Goal: Task Accomplishment & Management: Complete application form

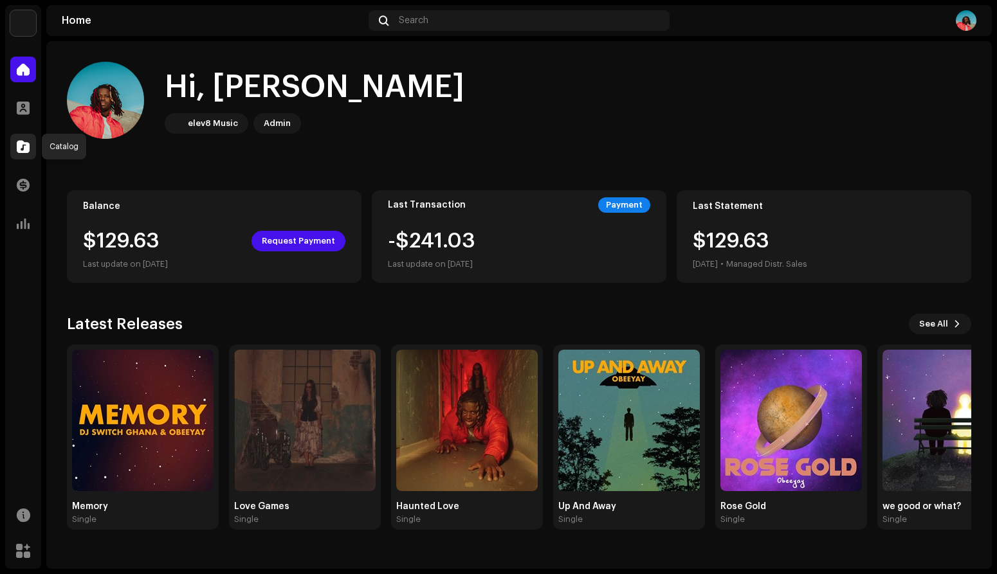
click at [24, 152] on span at bounding box center [23, 146] width 13 height 10
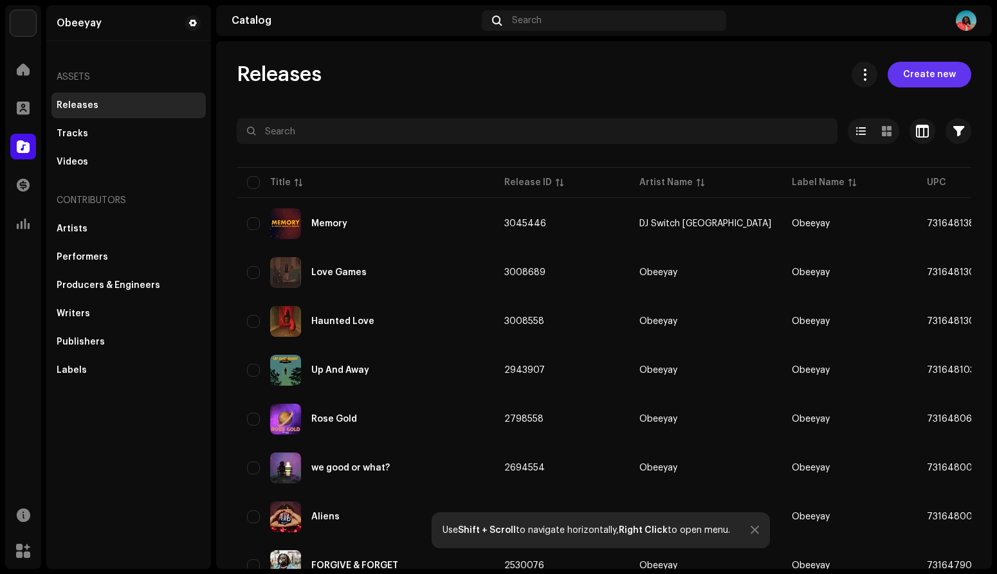
click at [911, 74] on span "Create new" at bounding box center [929, 75] width 53 height 26
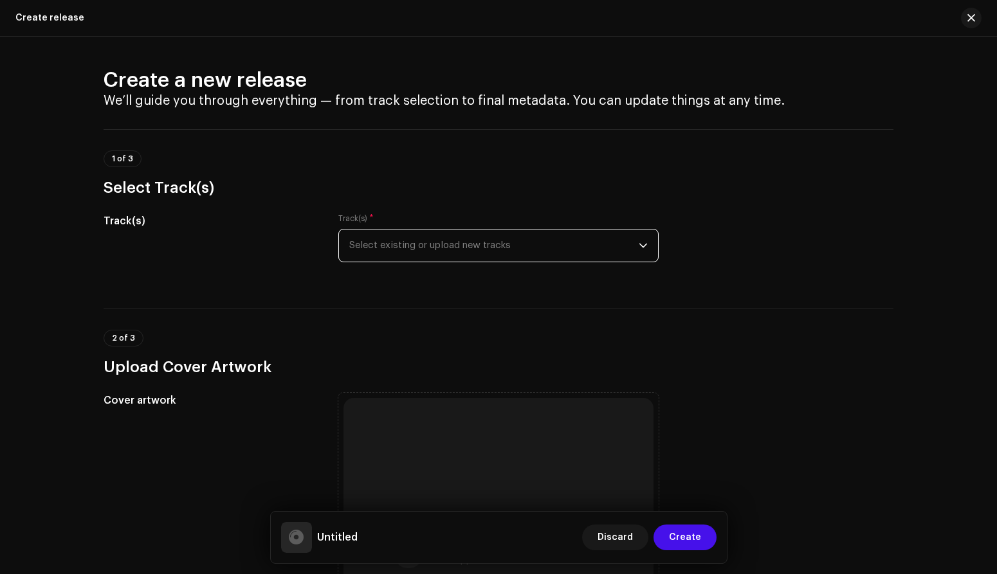
click at [445, 246] on span "Select existing or upload new tracks" at bounding box center [493, 246] width 289 height 32
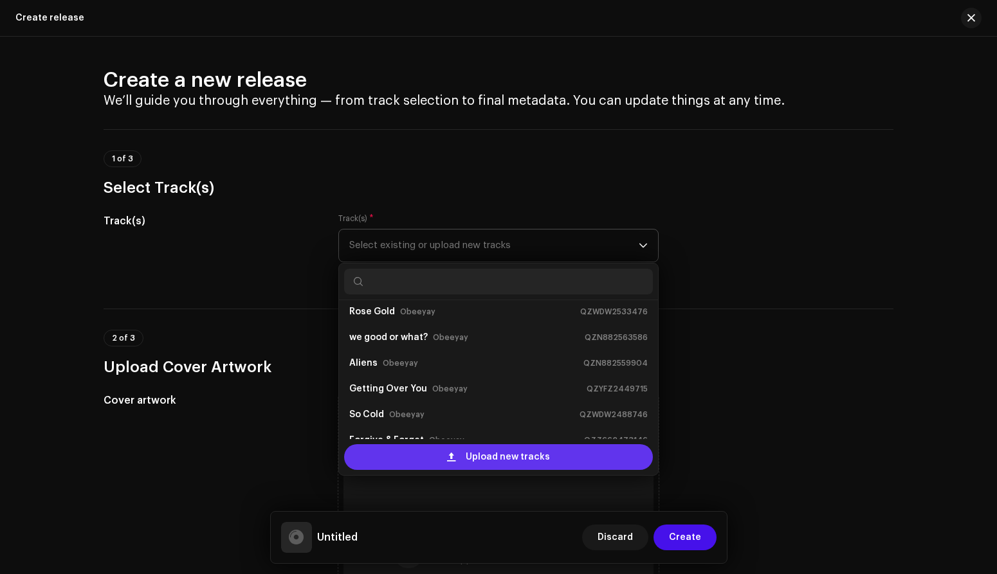
scroll to position [123, 0]
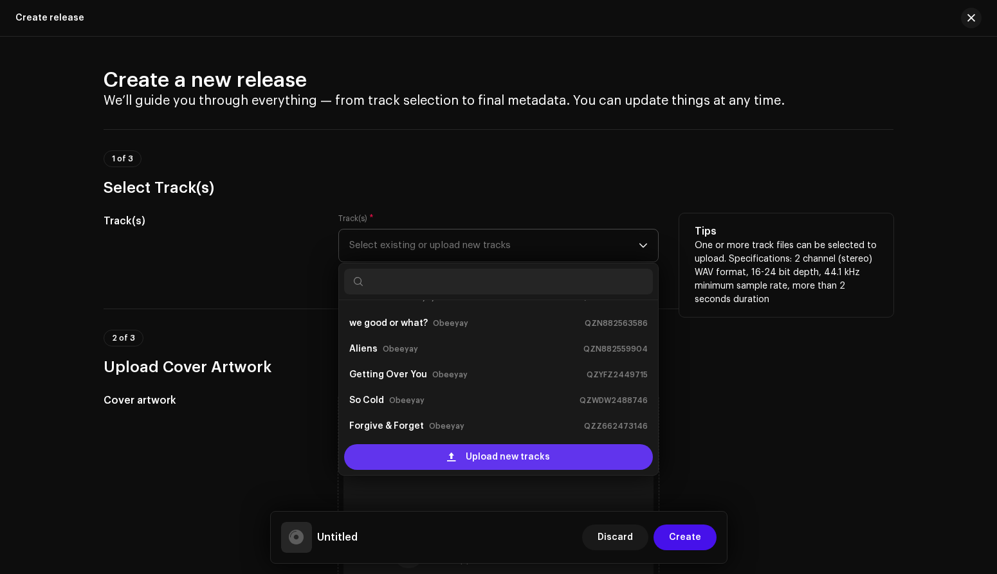
click at [490, 462] on span "Upload new tracks" at bounding box center [508, 457] width 84 height 26
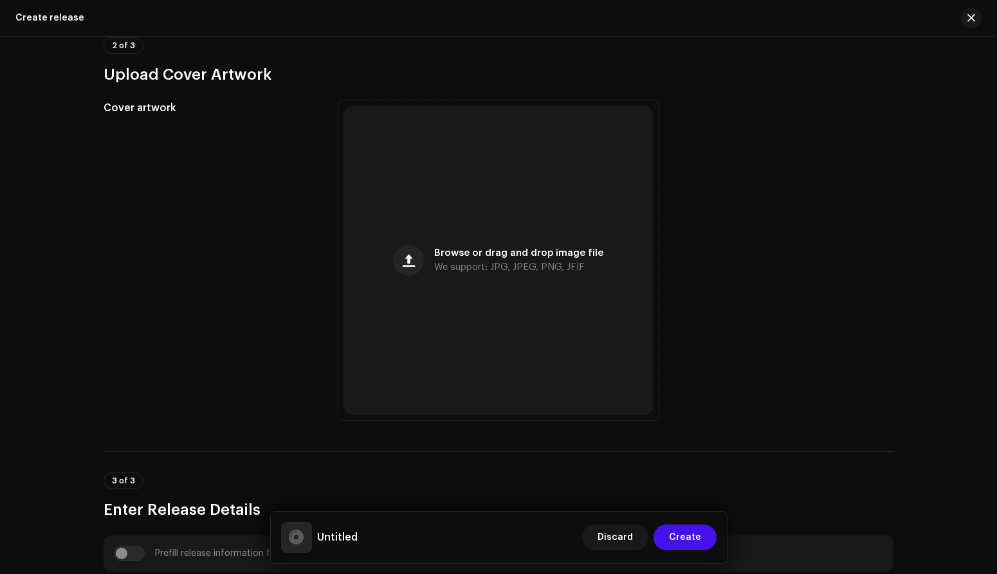
scroll to position [291, 0]
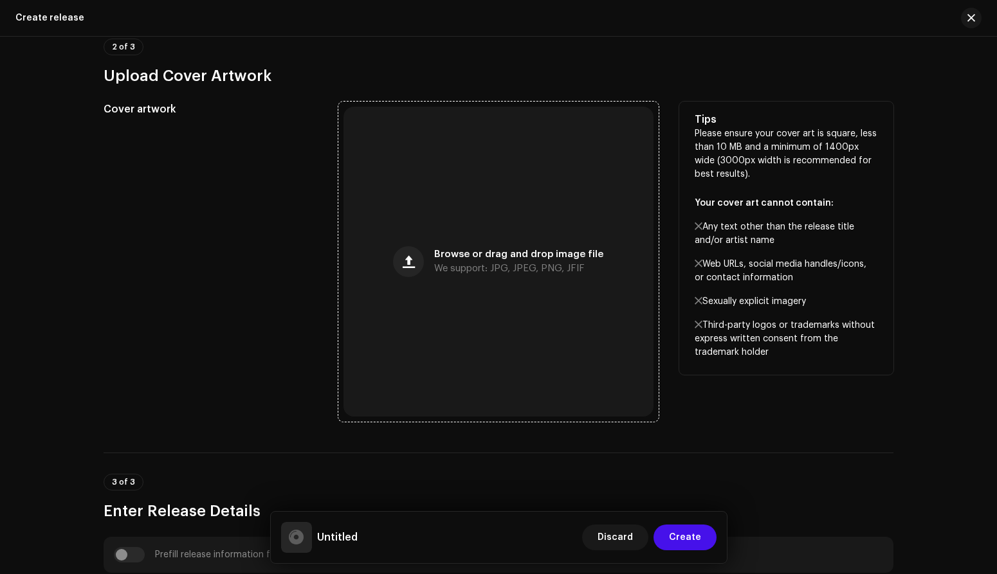
click at [466, 257] on span "Browse or drag and drop image file" at bounding box center [518, 254] width 169 height 9
click at [414, 261] on span "button" at bounding box center [409, 262] width 12 height 10
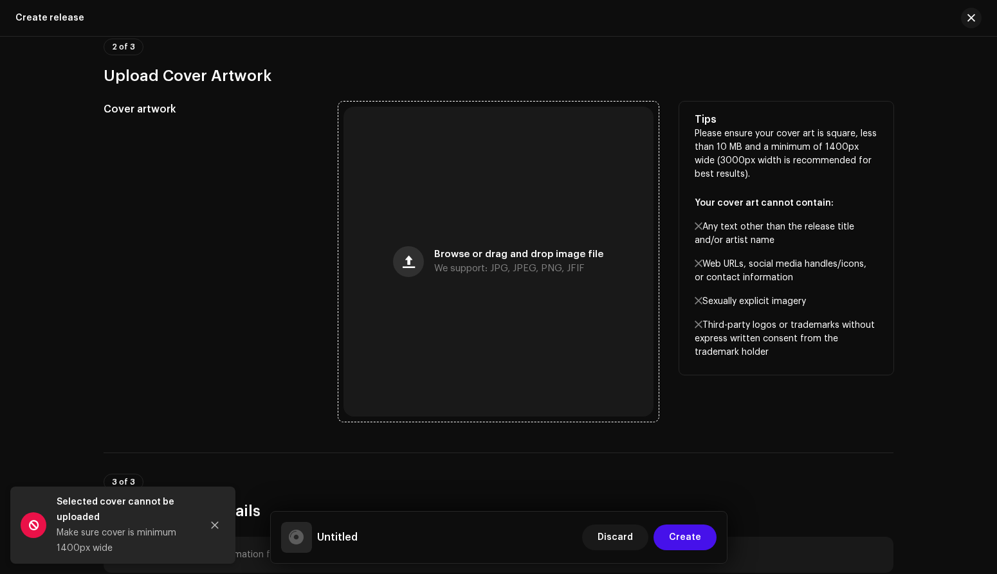
click at [408, 269] on button "button" at bounding box center [408, 261] width 31 height 31
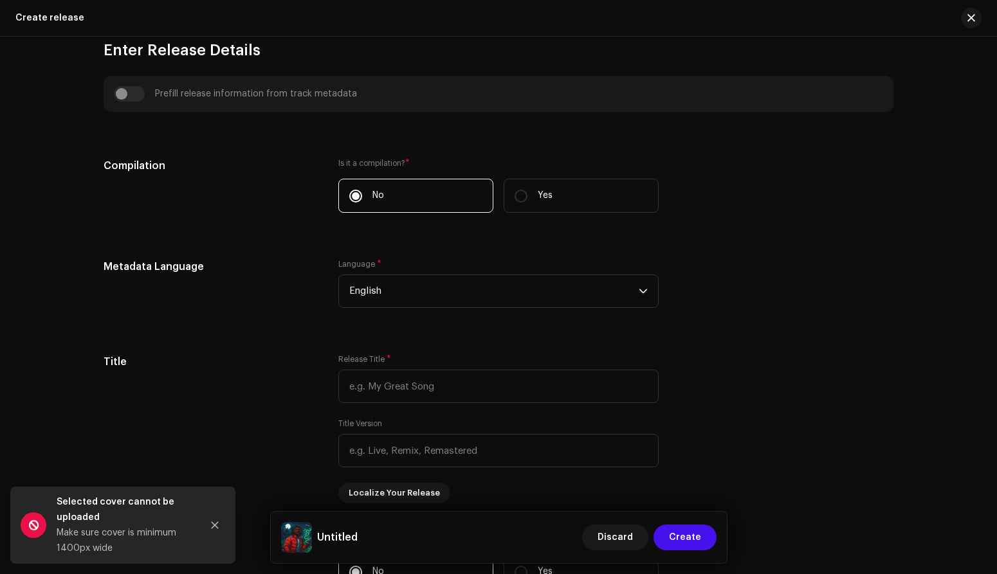
scroll to position [755, 0]
click at [518, 195] on input "Yes" at bounding box center [520, 193] width 13 height 13
radio input "true"
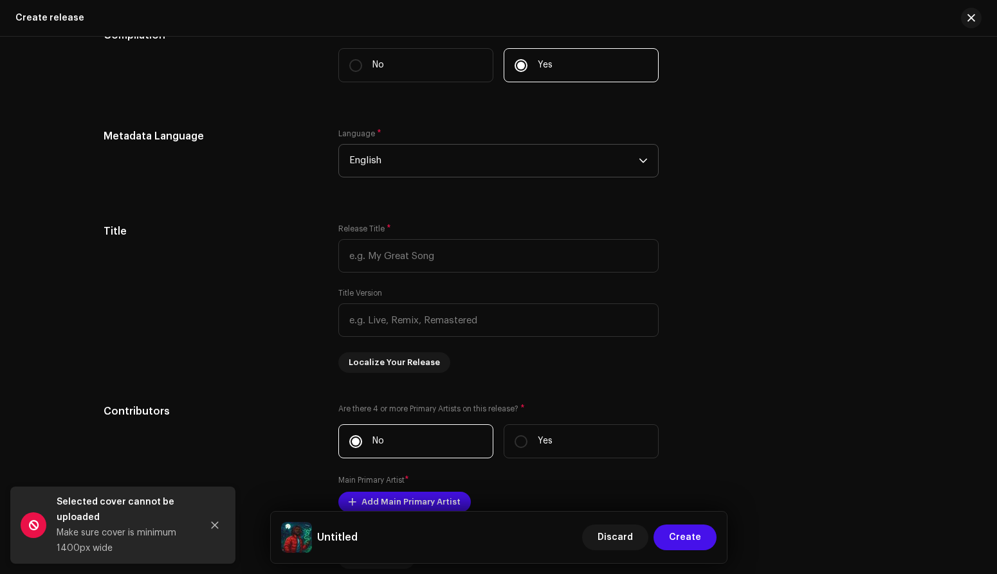
scroll to position [0, 0]
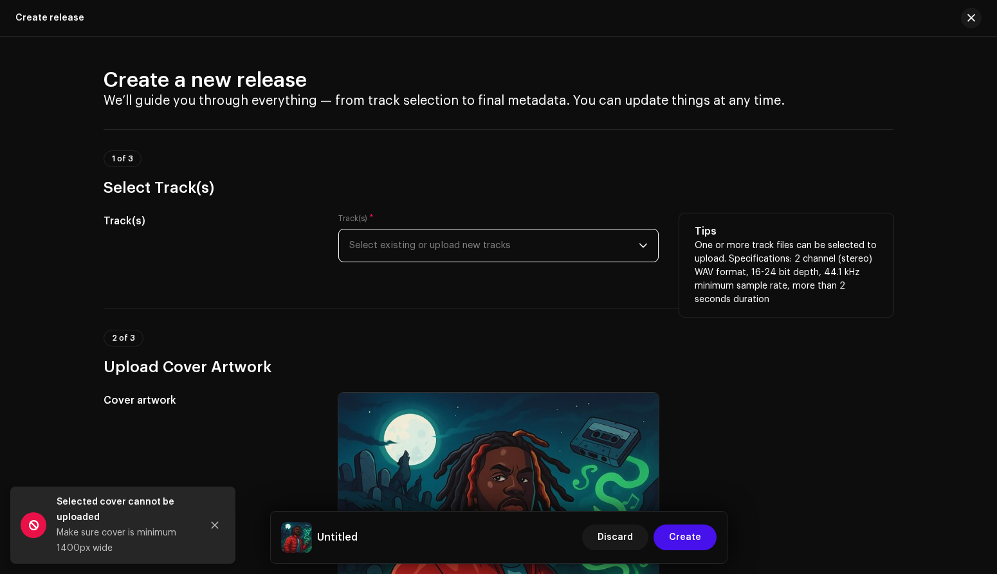
click at [598, 241] on span "Select existing or upload new tracks" at bounding box center [493, 246] width 289 height 32
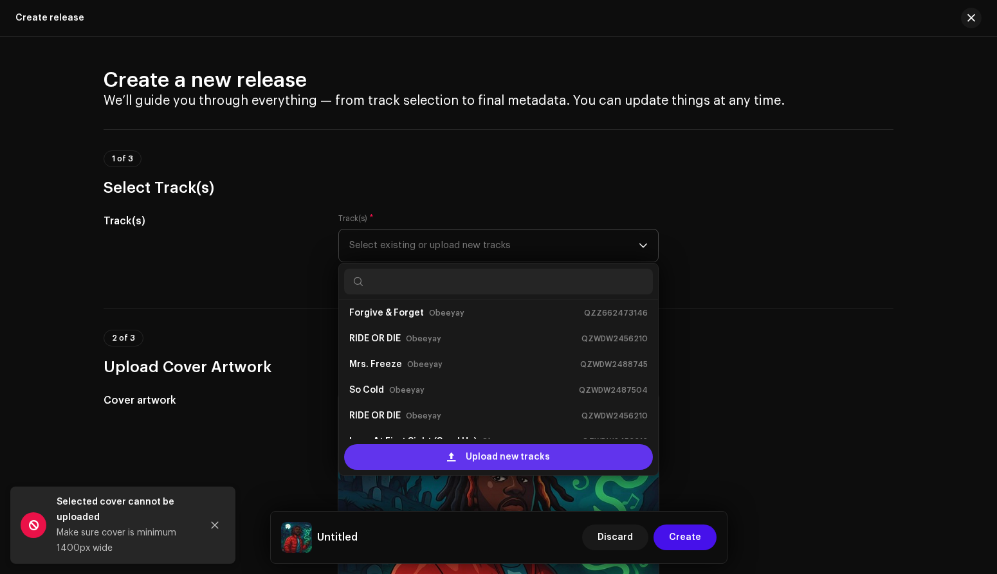
scroll to position [252, 0]
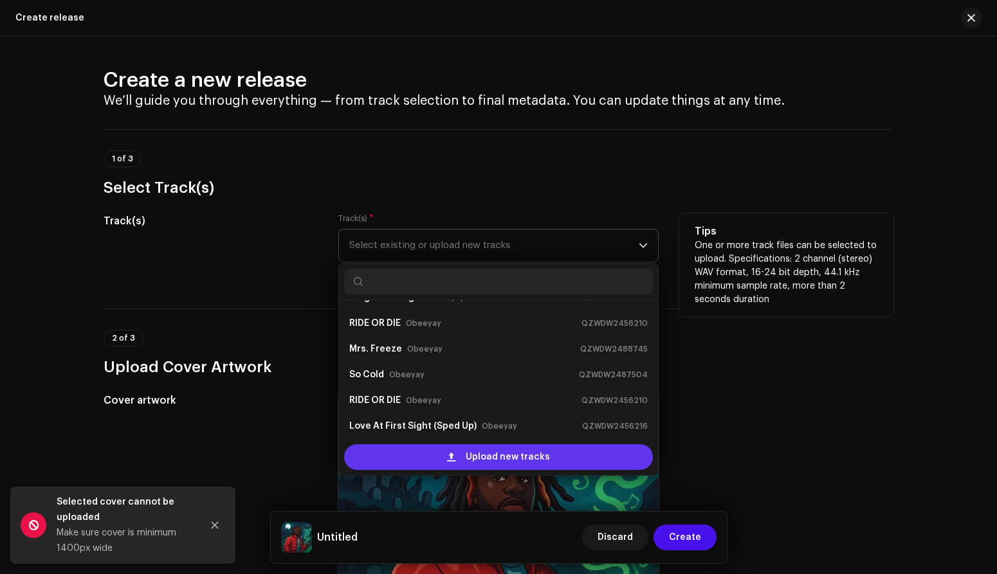
click at [509, 457] on span "Upload new tracks" at bounding box center [508, 457] width 84 height 26
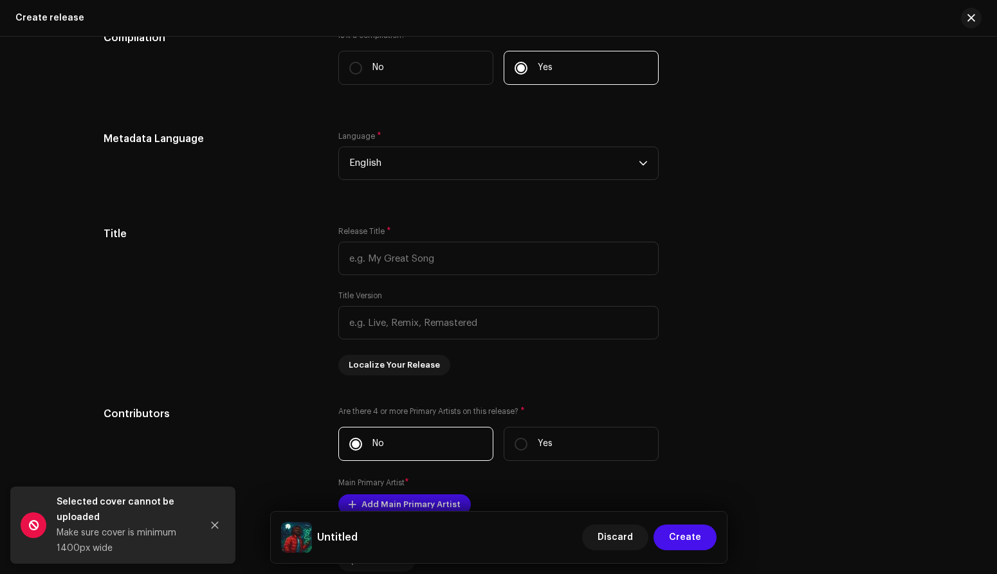
scroll to position [1307, 0]
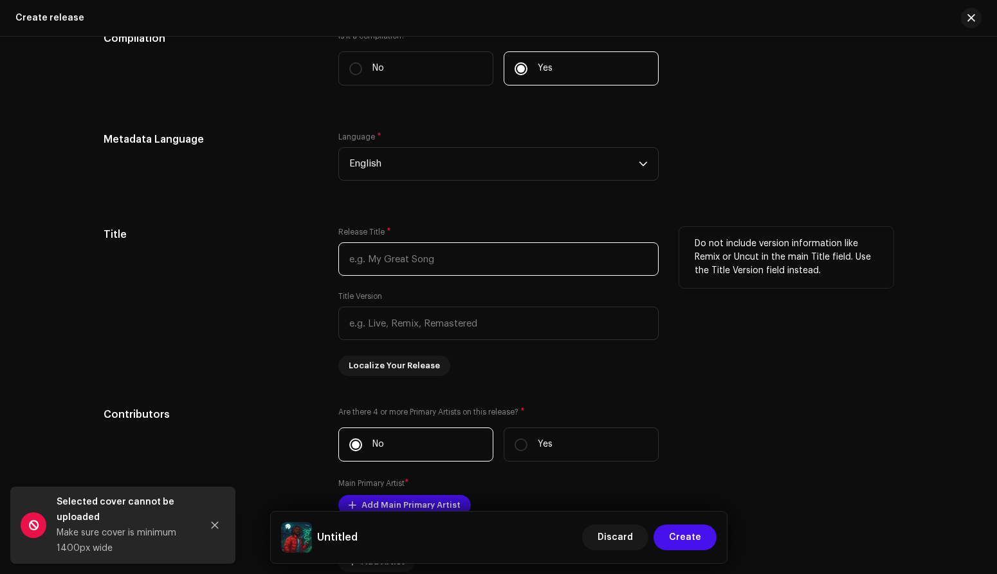
click at [490, 264] on input "text" at bounding box center [498, 258] width 320 height 33
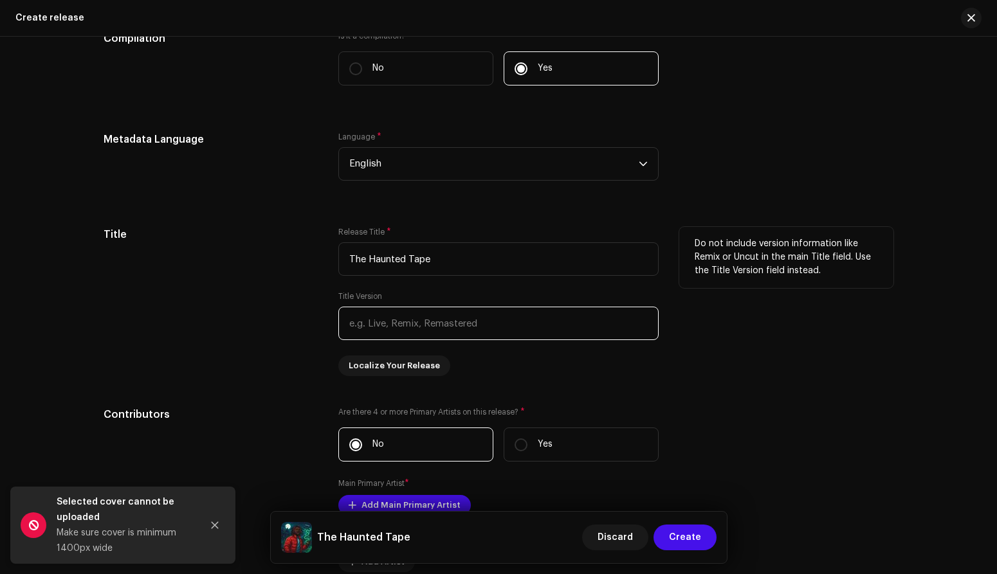
type input "The Haunted Tape"
click at [510, 329] on input "text" at bounding box center [498, 323] width 320 height 33
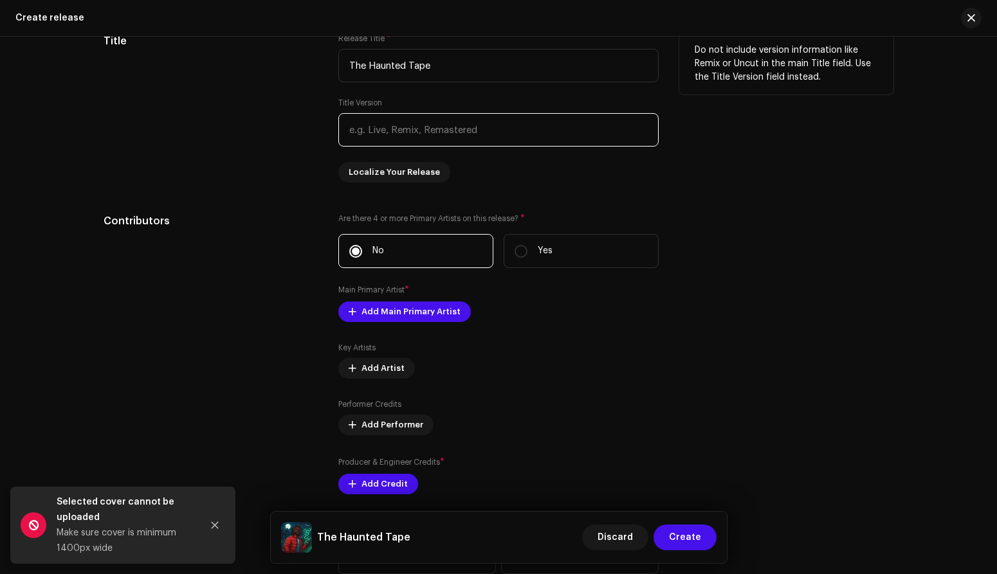
scroll to position [1527, 0]
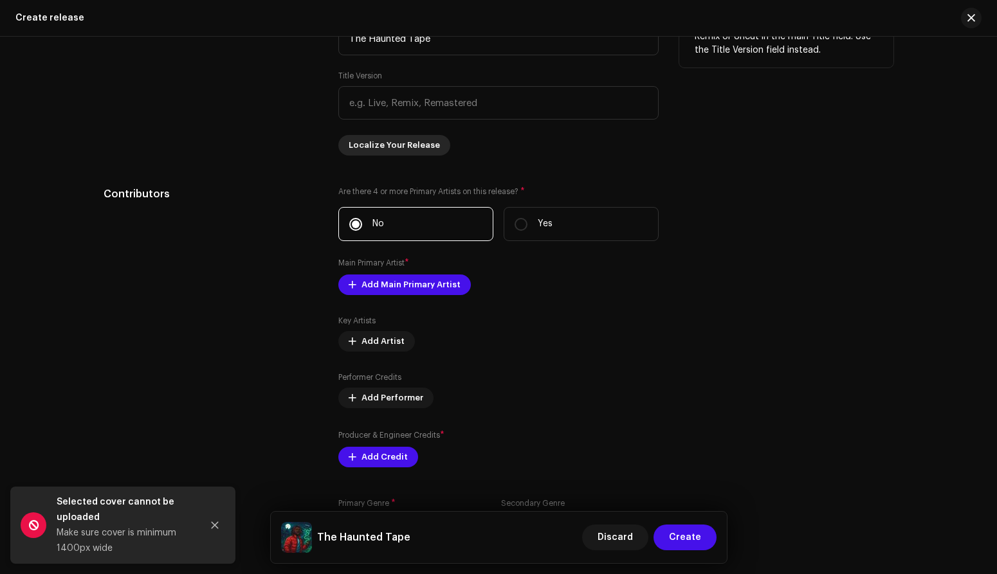
click at [376, 143] on span "Localize Your Release" at bounding box center [394, 145] width 91 height 26
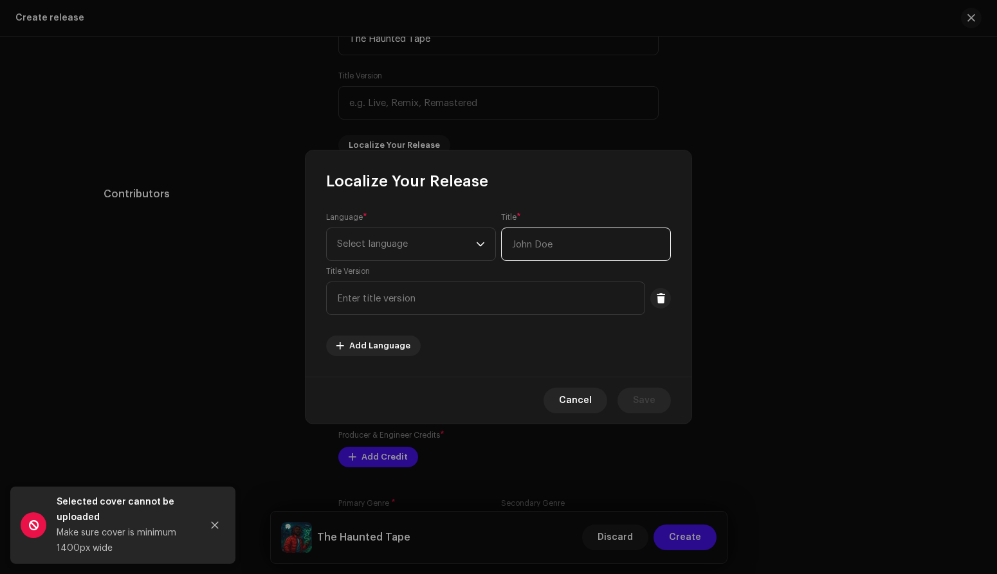
click at [556, 244] on input "text" at bounding box center [586, 244] width 170 height 33
click at [557, 179] on div "Localize Your Release" at bounding box center [498, 170] width 386 height 41
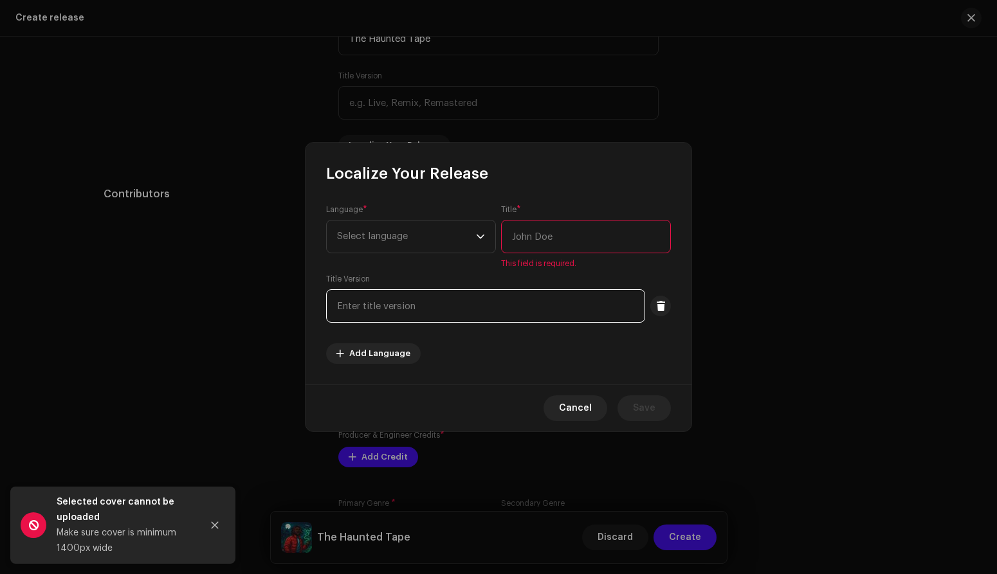
click at [523, 302] on input "text" at bounding box center [485, 305] width 319 height 33
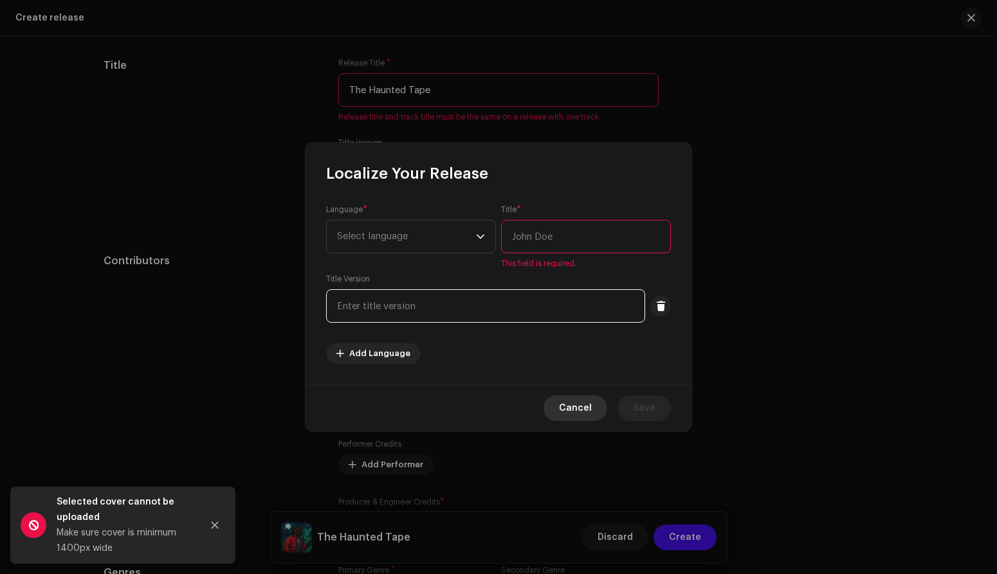
scroll to position [1579, 0]
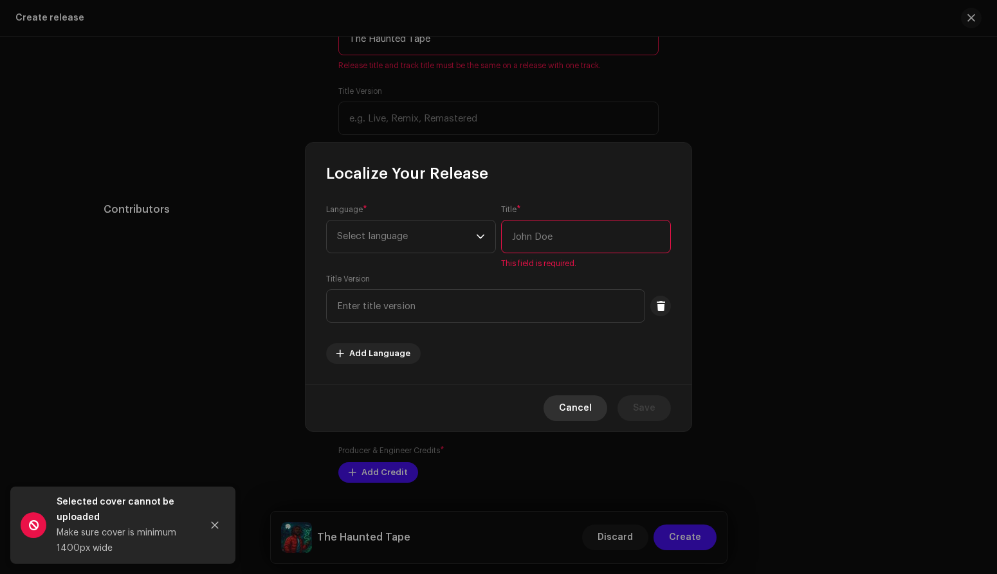
click at [572, 410] on span "Cancel" at bounding box center [575, 409] width 33 height 26
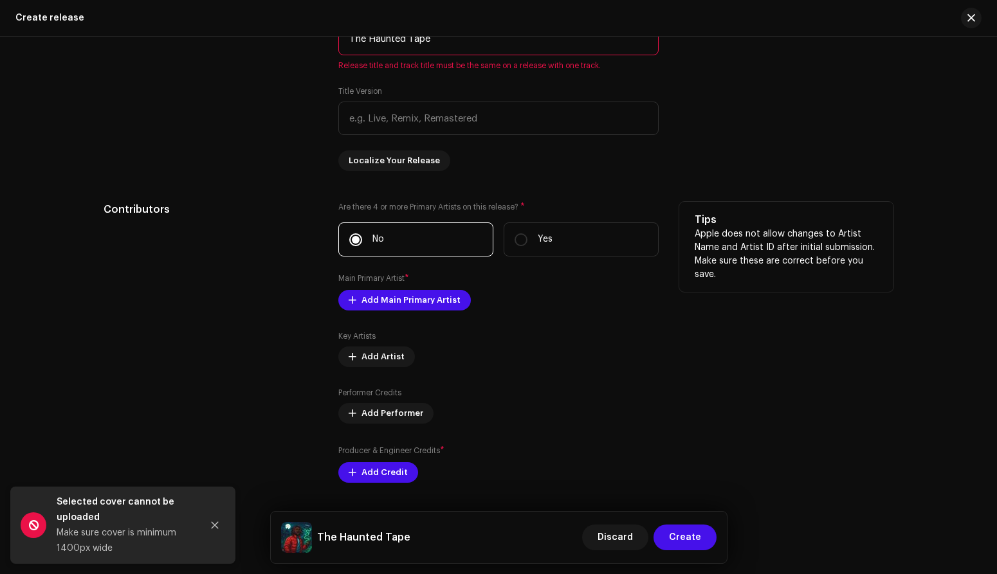
click at [769, 314] on div "Tips Apple does not allow changes to Artist Name and Artist ID after initial su…" at bounding box center [786, 342] width 214 height 281
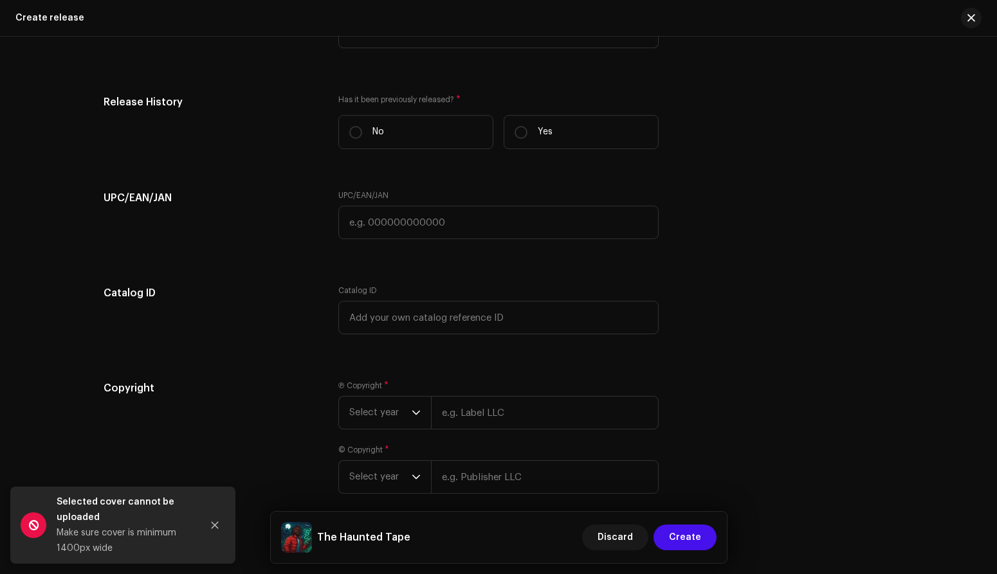
scroll to position [2126, 0]
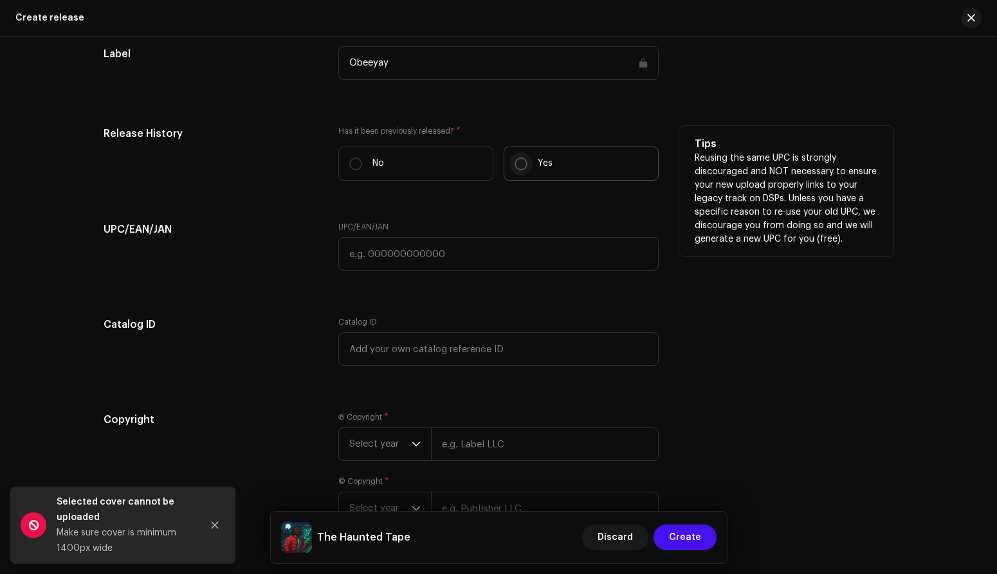
click at [517, 165] on input "Yes" at bounding box center [520, 164] width 13 height 13
radio input "true"
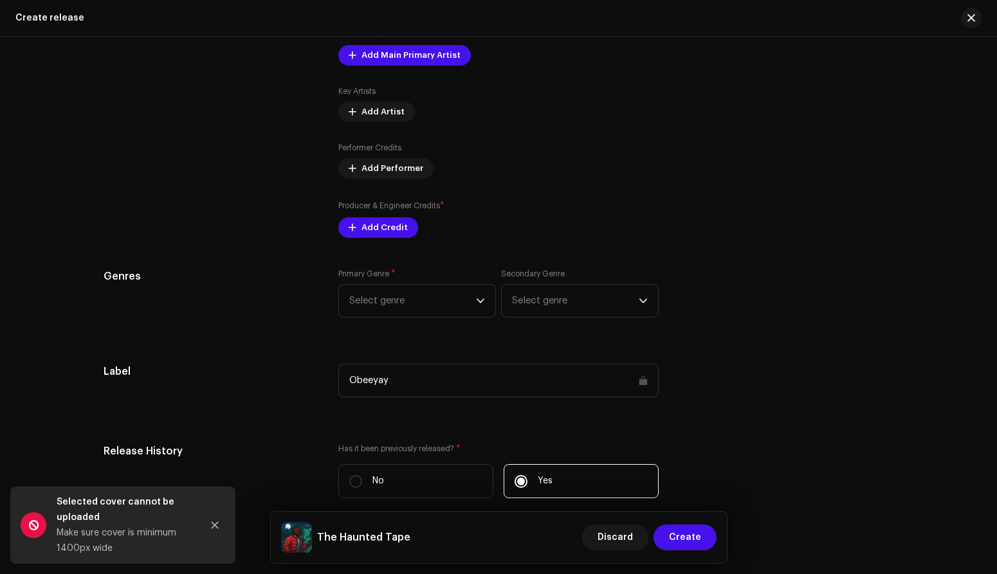
scroll to position [1807, 0]
click at [459, 309] on span "Select genre" at bounding box center [412, 302] width 127 height 32
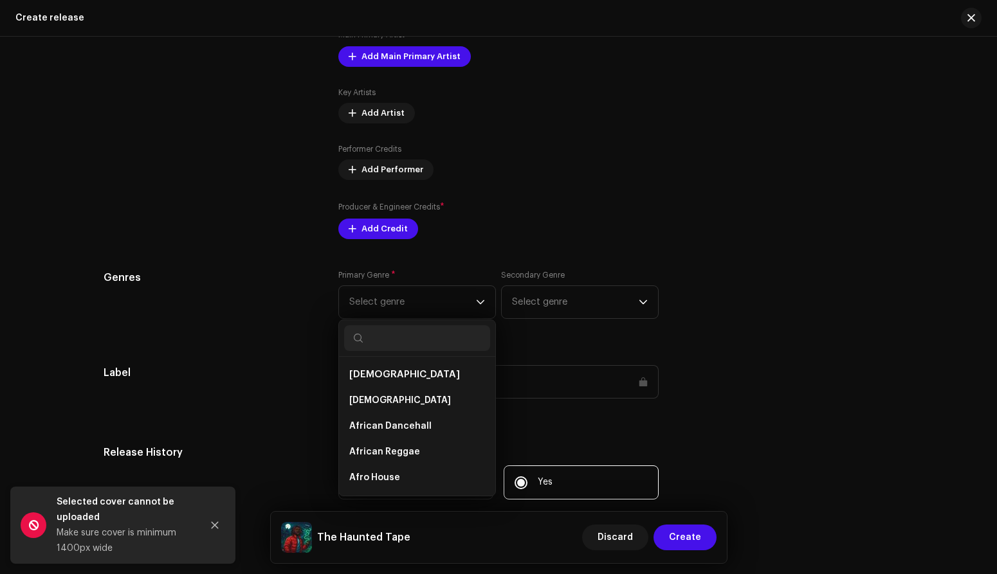
click at [700, 329] on div "Genres Primary Genre * Select genre African African African Dancehall African R…" at bounding box center [499, 302] width 790 height 64
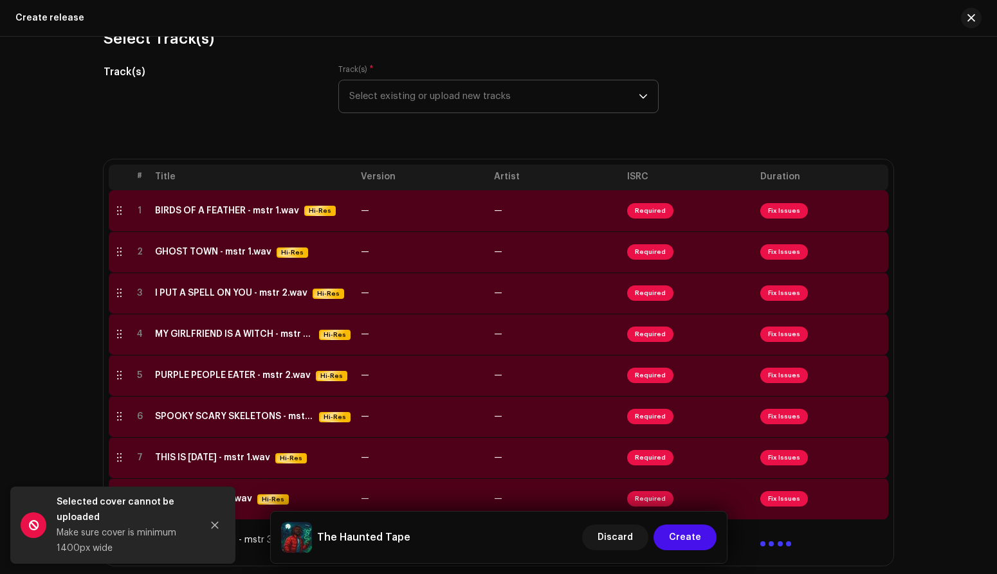
scroll to position [253, 0]
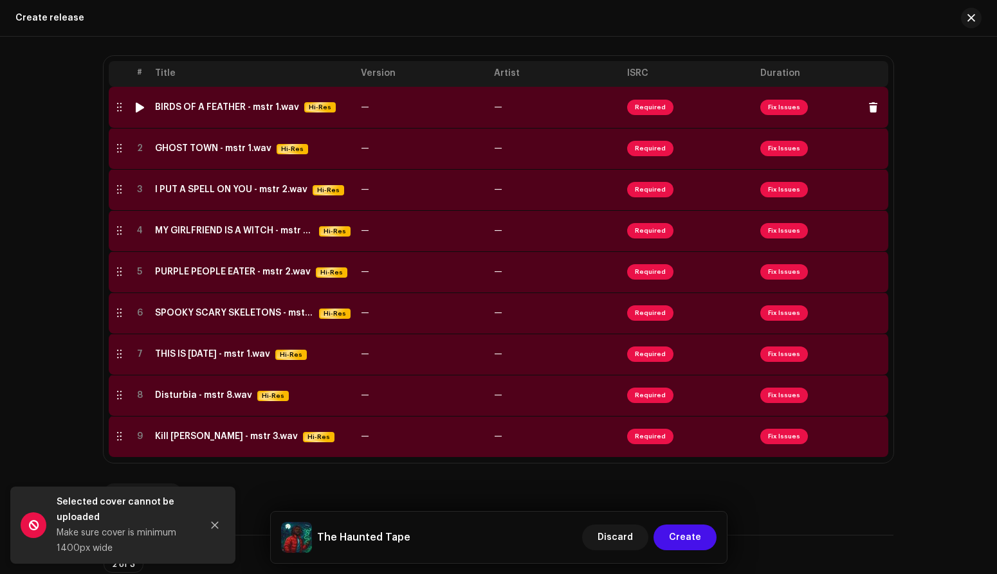
click at [642, 109] on span "Required" at bounding box center [650, 107] width 46 height 15
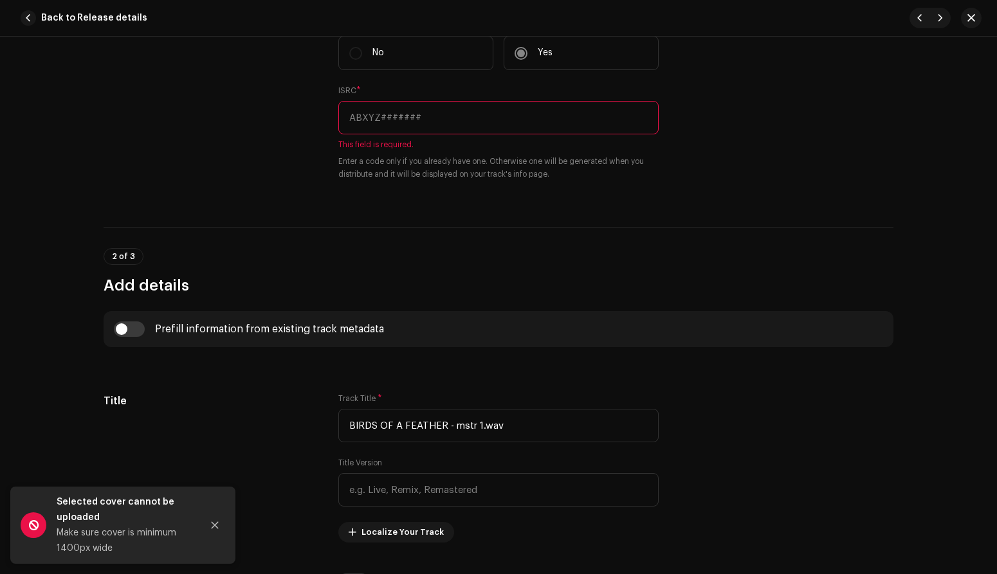
scroll to position [0, 0]
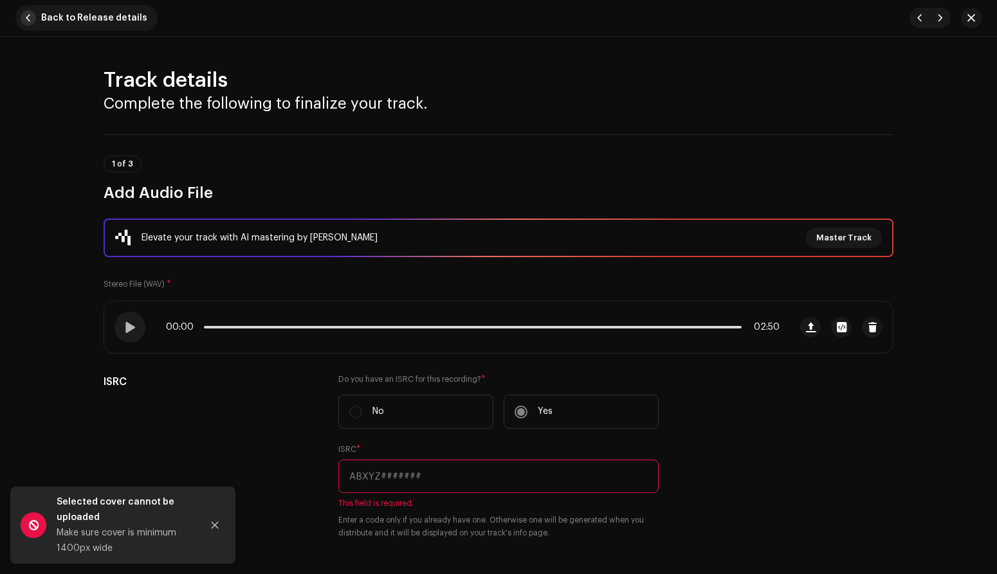
click at [30, 19] on span "button" at bounding box center [28, 17] width 15 height 15
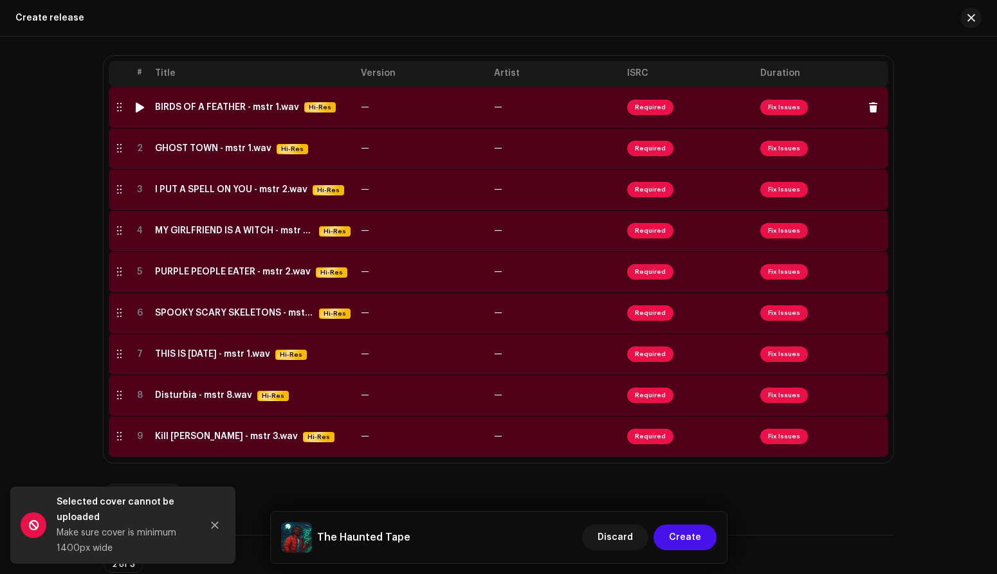
click at [649, 107] on span "Required" at bounding box center [650, 107] width 46 height 15
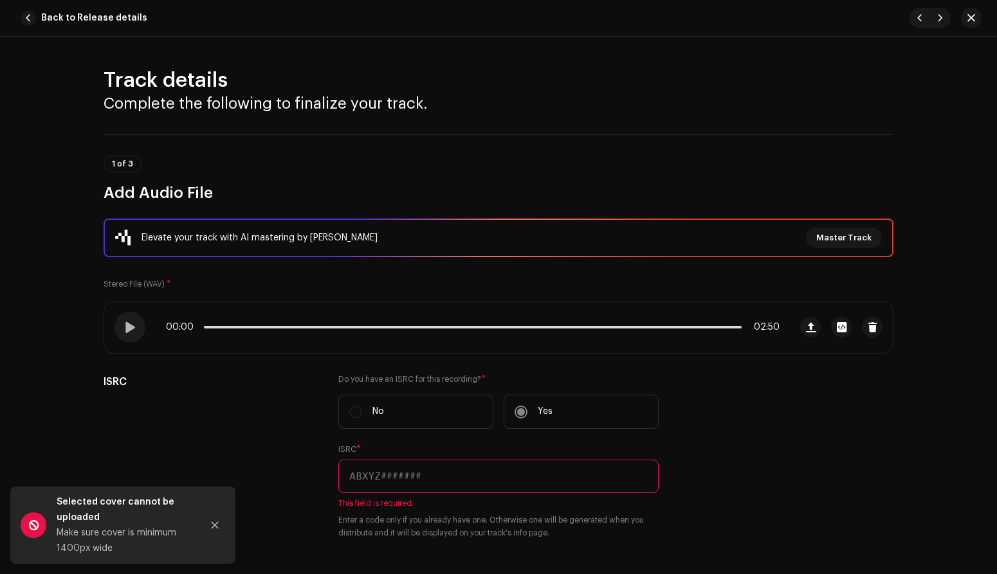
scroll to position [331, 0]
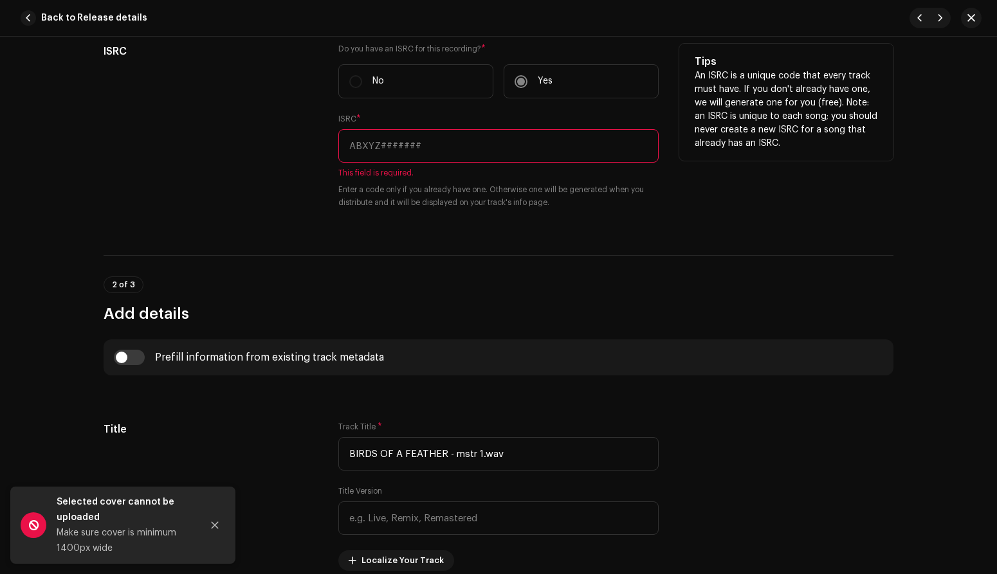
click at [734, 206] on div "Tips An ISRC is a unique code that every track must have. If you don't already …" at bounding box center [786, 134] width 214 height 181
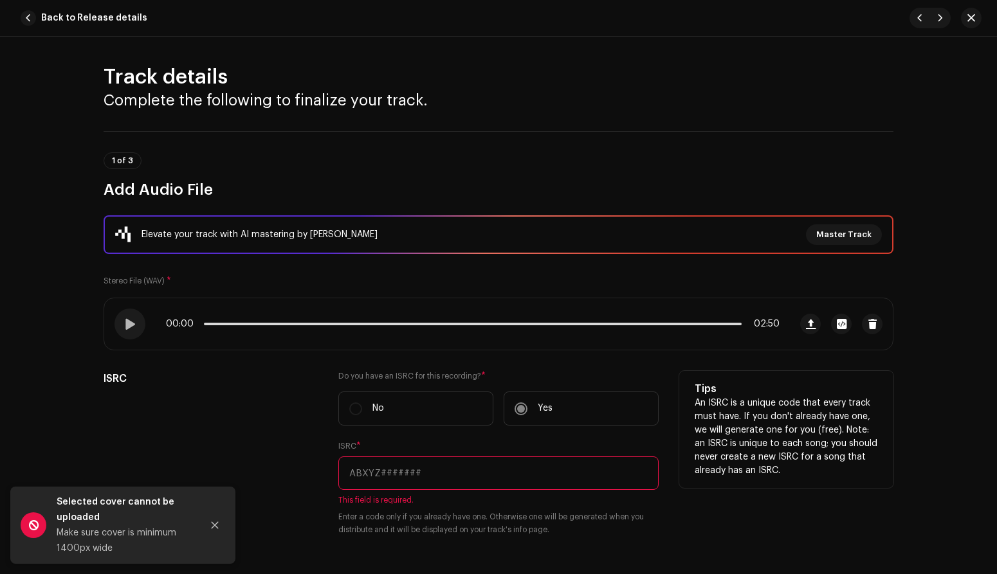
scroll to position [4, 0]
click at [354, 405] on label "No" at bounding box center [415, 408] width 155 height 34
click at [356, 412] on label "No" at bounding box center [415, 408] width 155 height 34
click at [457, 437] on div "Do you have an ISRC for this recording? * No Yes ISRC * This field is required.…" at bounding box center [498, 460] width 320 height 181
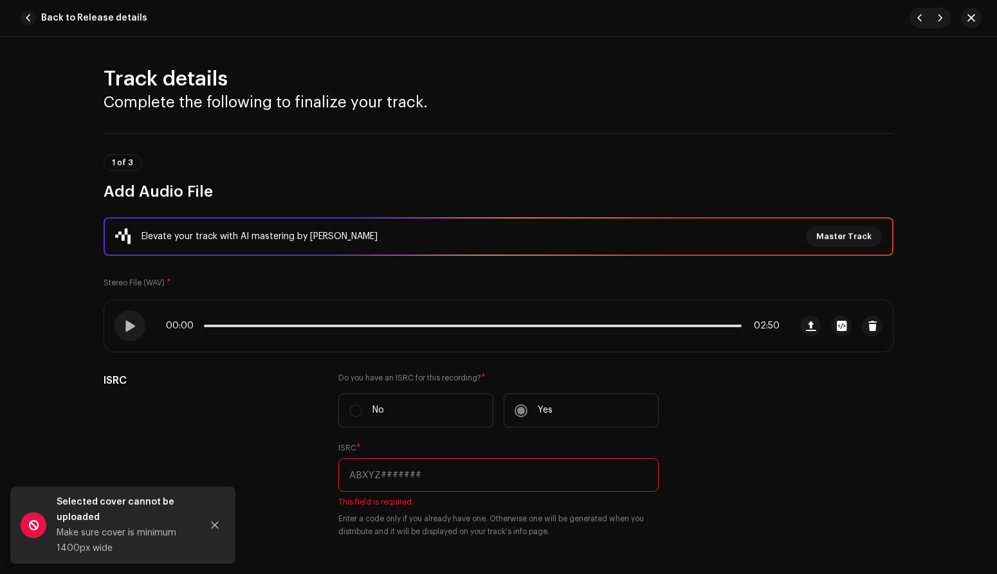
scroll to position [2, 0]
click at [481, 140] on div "1 of 3 Add Audio File" at bounding box center [499, 166] width 790 height 69
click at [31, 20] on span "button" at bounding box center [28, 17] width 15 height 15
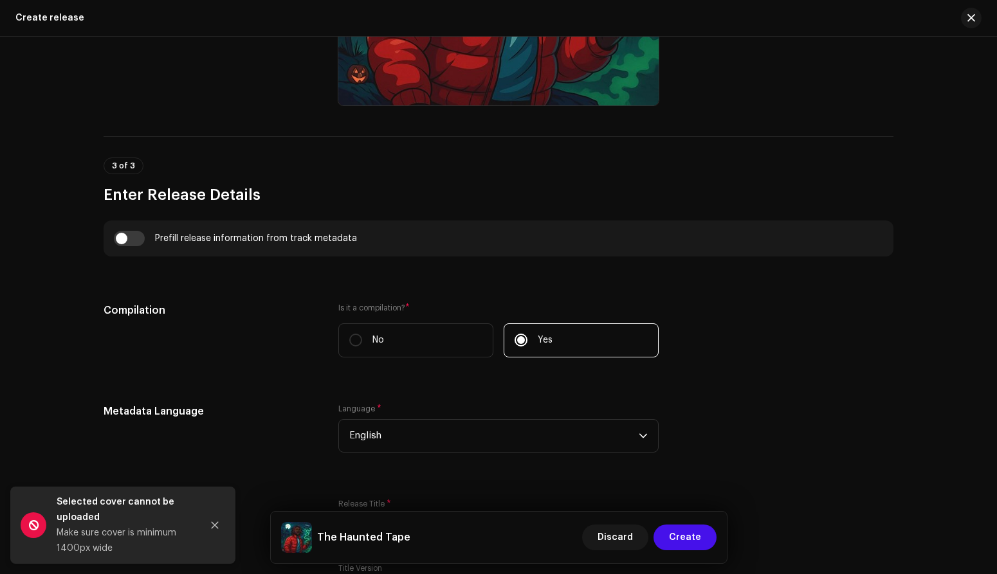
scroll to position [1309, 0]
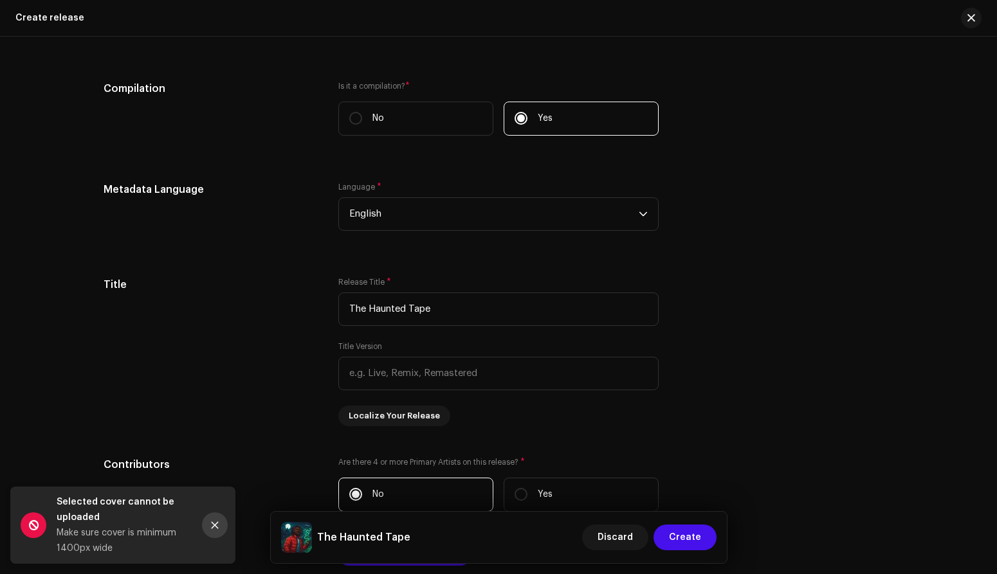
click at [217, 526] on icon "Close" at bounding box center [214, 525] width 9 height 9
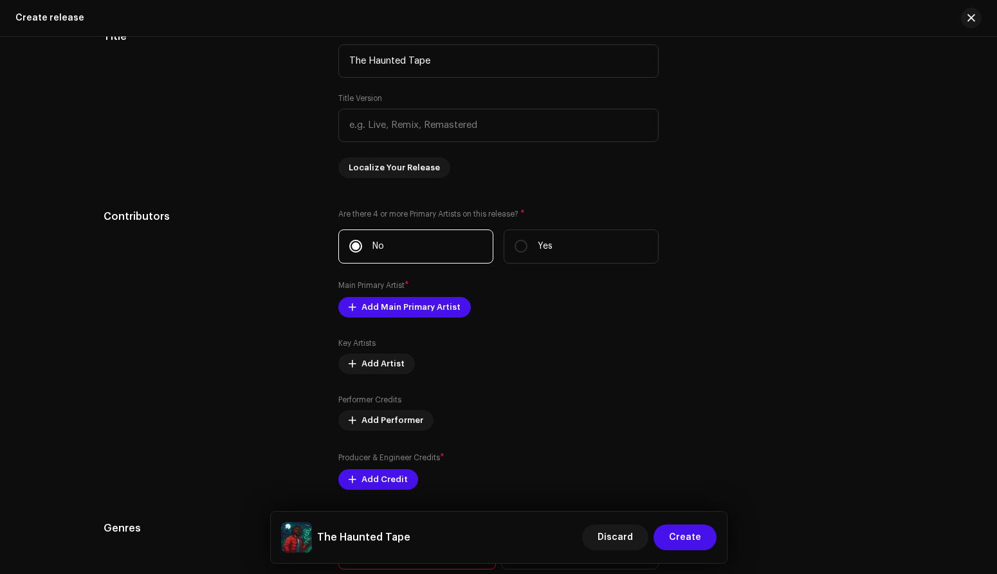
scroll to position [1551, 0]
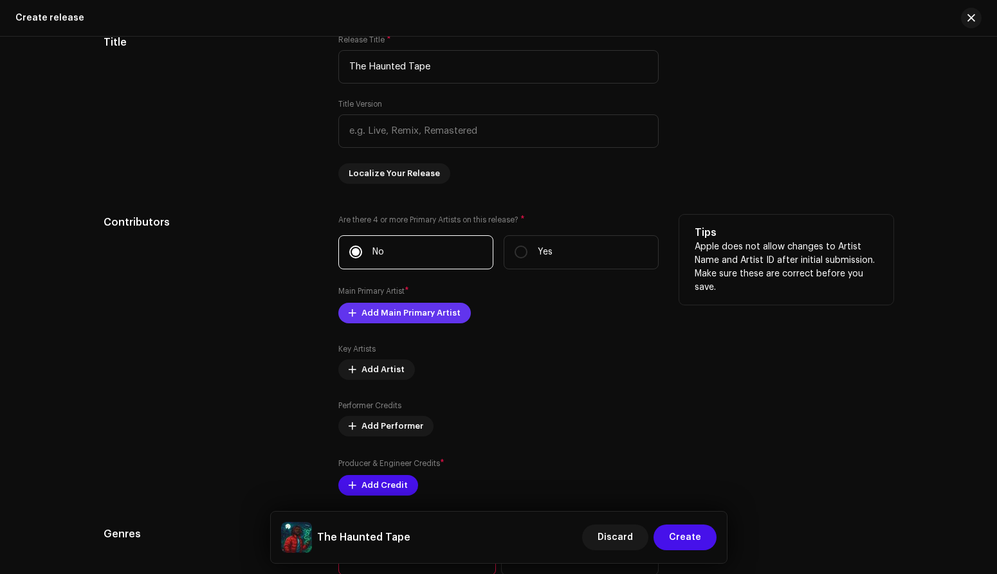
click at [408, 316] on span "Add Main Primary Artist" at bounding box center [410, 313] width 99 height 26
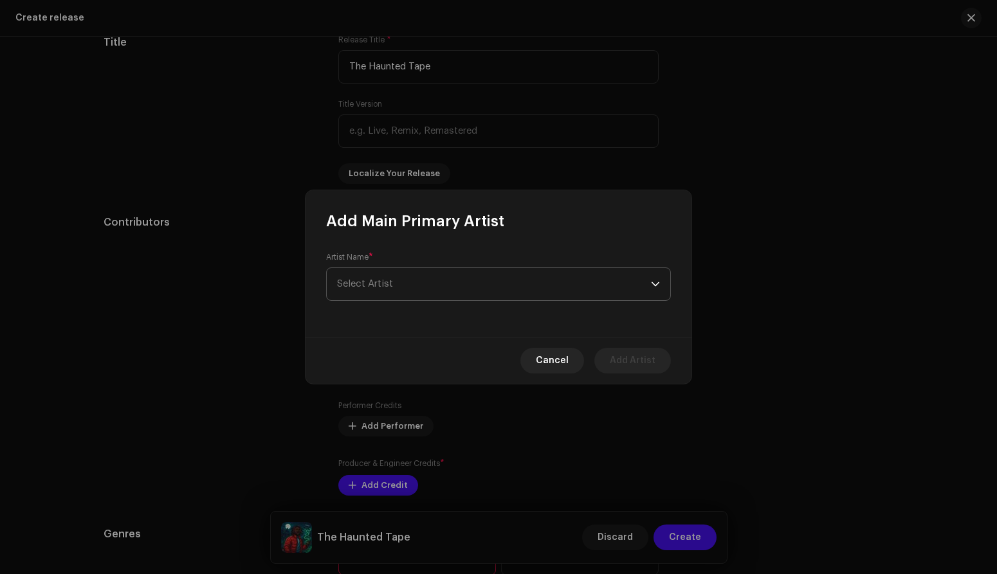
click at [424, 289] on span "Select Artist" at bounding box center [494, 284] width 314 height 32
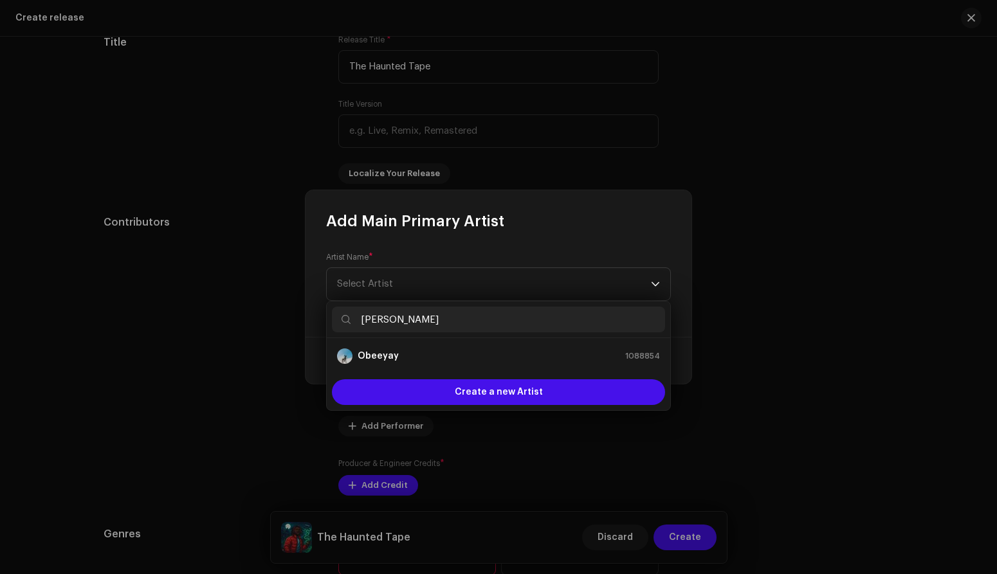
type input "[PERSON_NAME]"
click at [426, 358] on div "Obeeyay 1088854" at bounding box center [498, 356] width 323 height 15
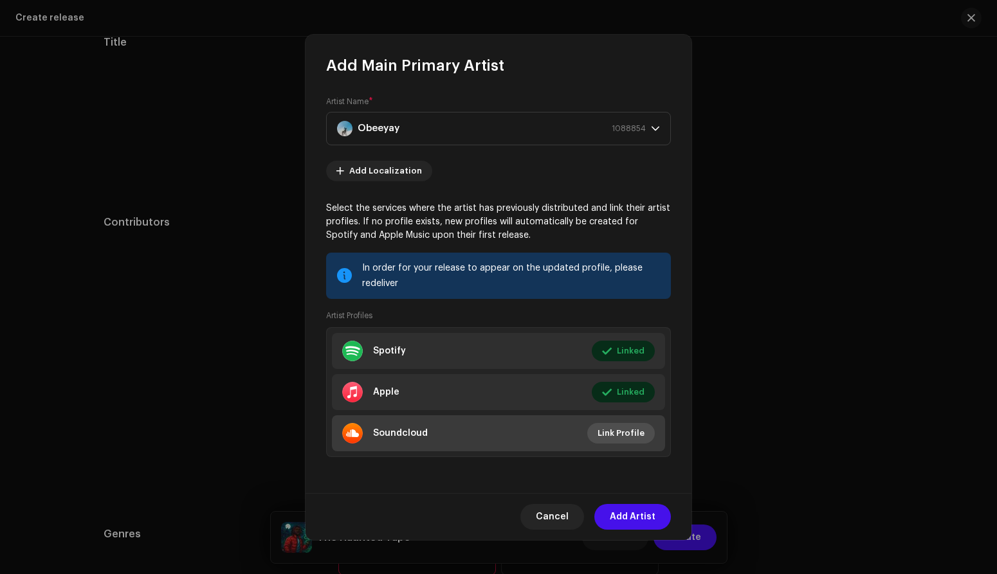
click at [621, 433] on span "Link Profile" at bounding box center [620, 434] width 47 height 26
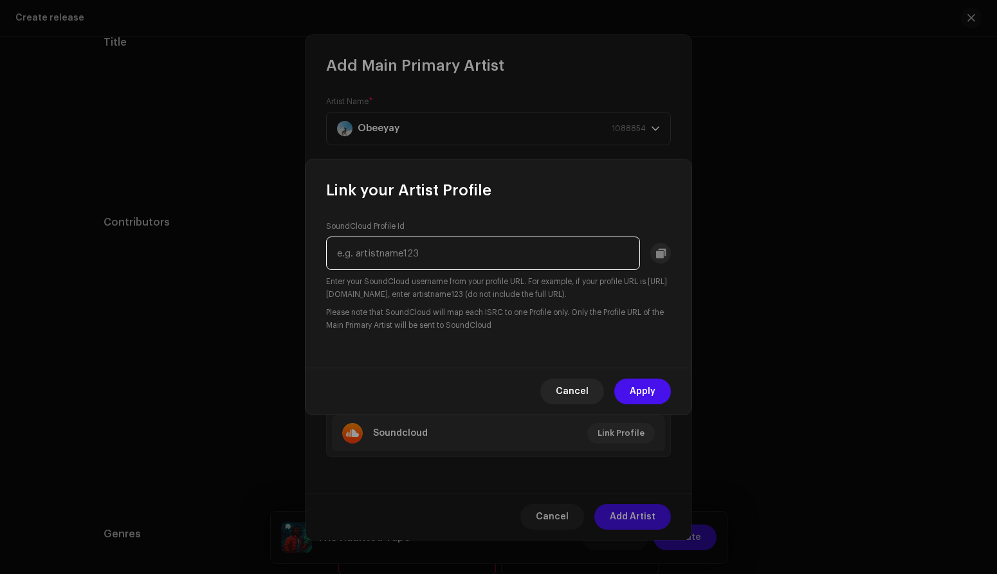
paste input "obeeyayofficial"
type input "obeeyayofficial"
click at [574, 391] on span "Cancel" at bounding box center [572, 392] width 33 height 26
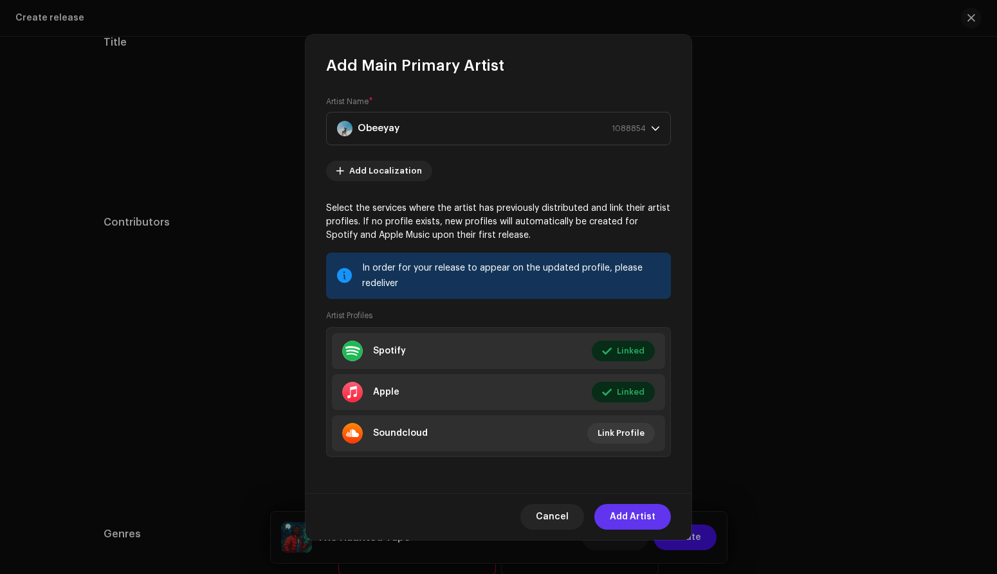
click at [627, 525] on span "Add Artist" at bounding box center [633, 517] width 46 height 26
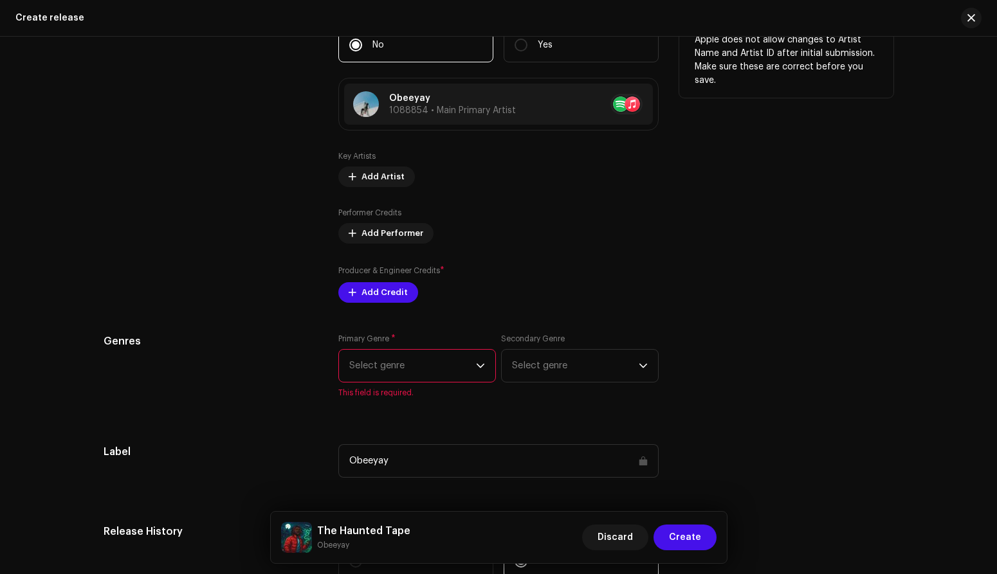
scroll to position [1779, 0]
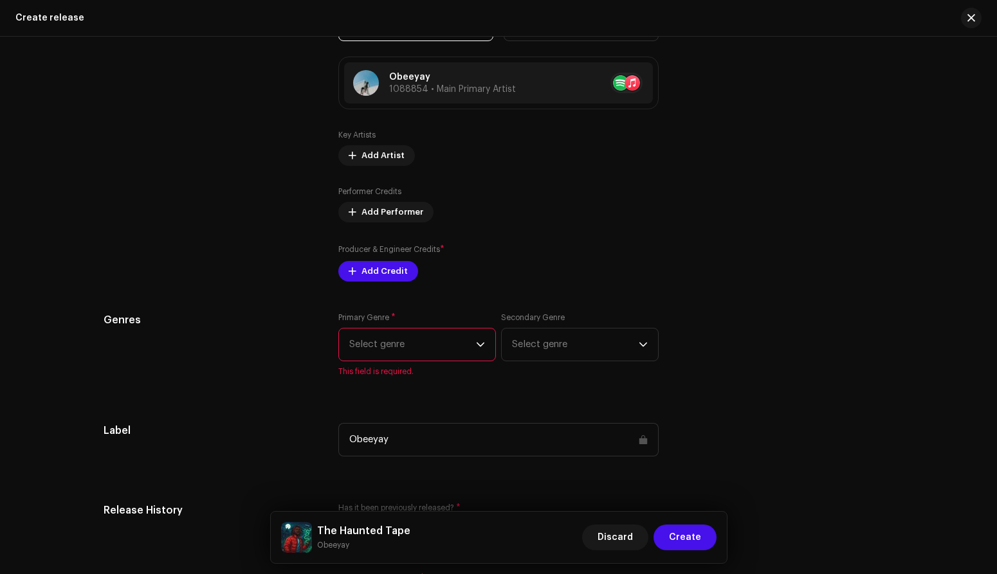
click at [457, 341] on span "Select genre" at bounding box center [412, 345] width 127 height 32
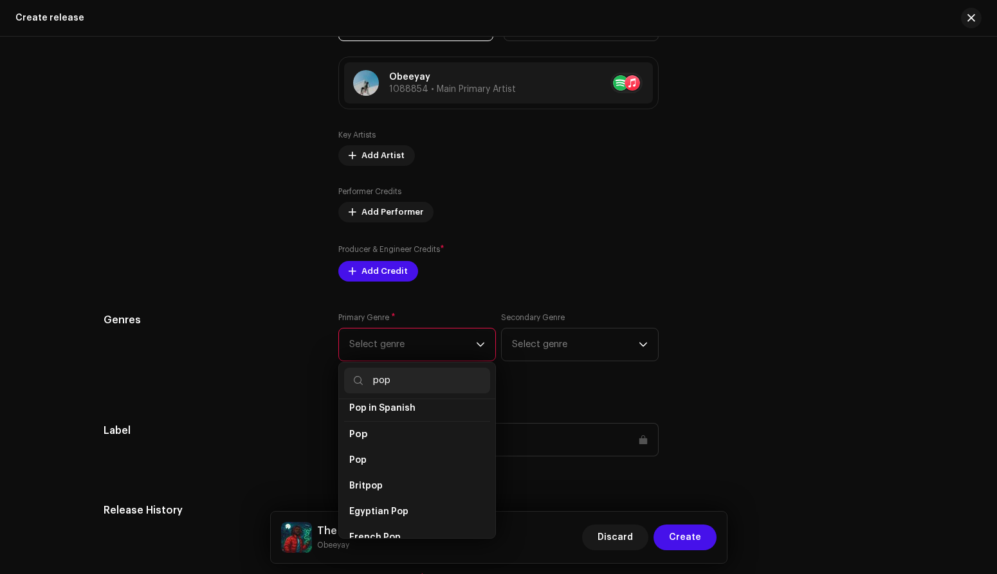
scroll to position [465, 0]
type input "pop"
click at [358, 450] on span "Pop" at bounding box center [357, 456] width 17 height 13
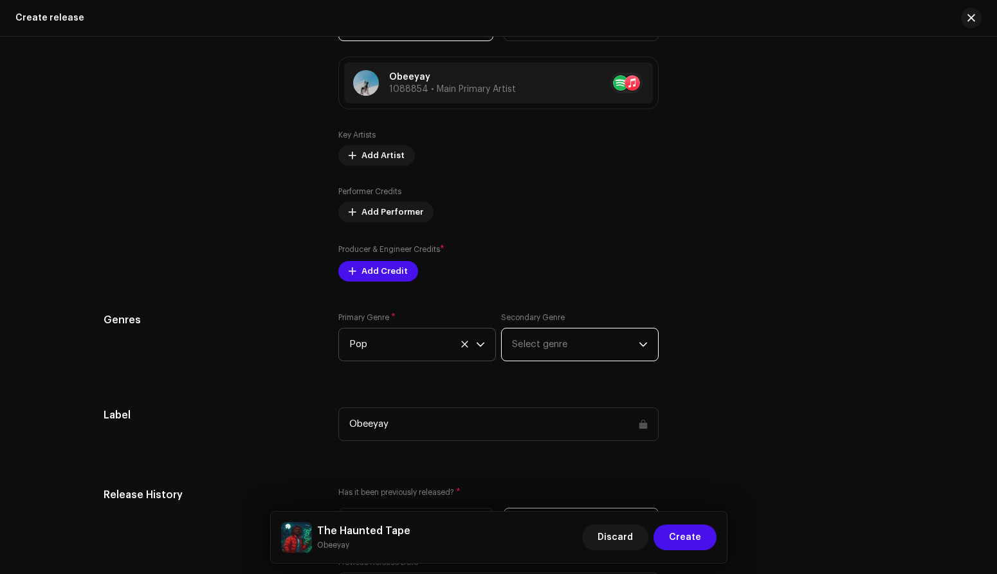
click at [574, 347] on span "Select genre" at bounding box center [575, 345] width 127 height 32
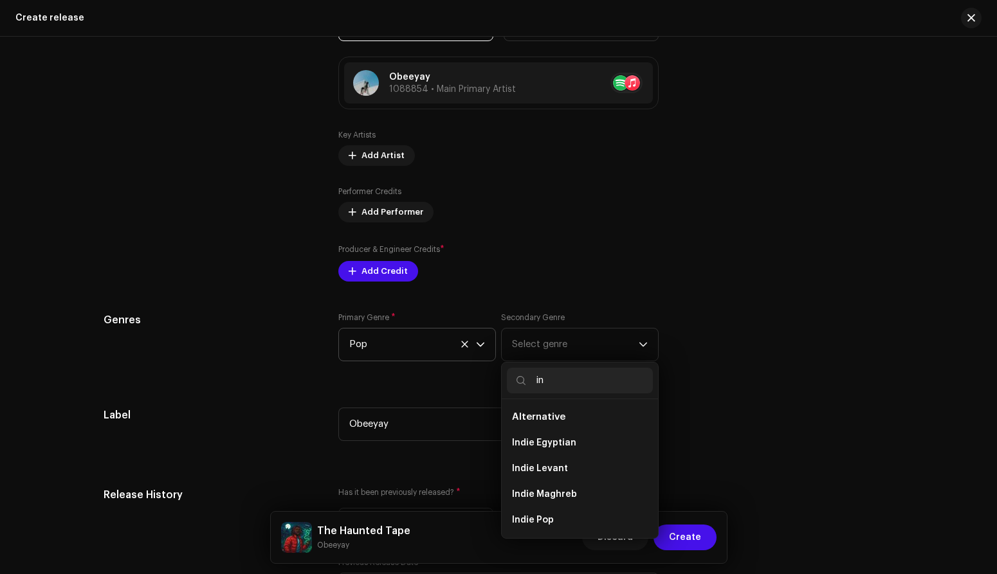
scroll to position [21, 0]
type input "in"
click at [539, 498] on span "Indie Pop" at bounding box center [533, 499] width 42 height 13
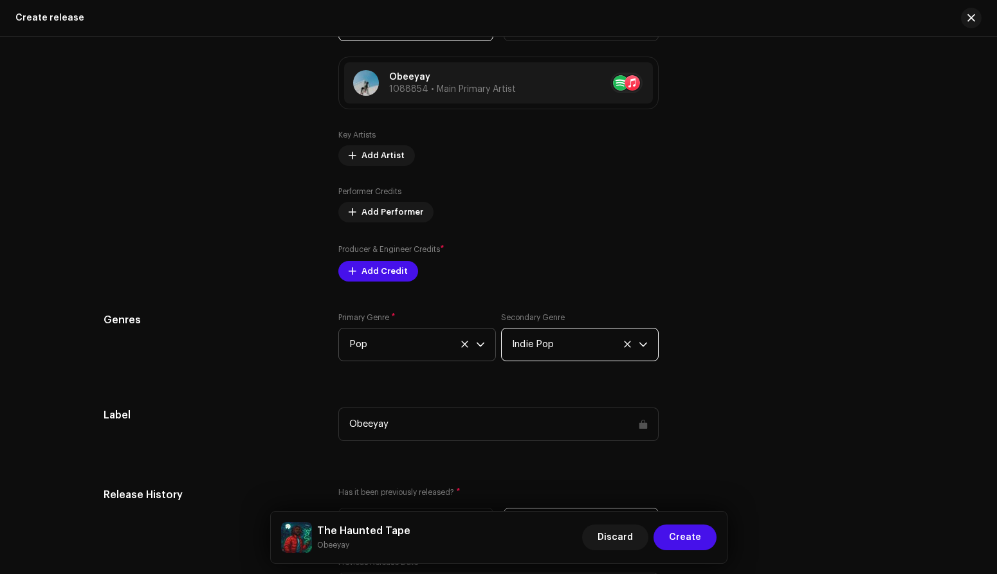
click at [296, 394] on div "Prefill release information from track metadata Compilation Is it a compilation…" at bounding box center [499, 250] width 790 height 1444
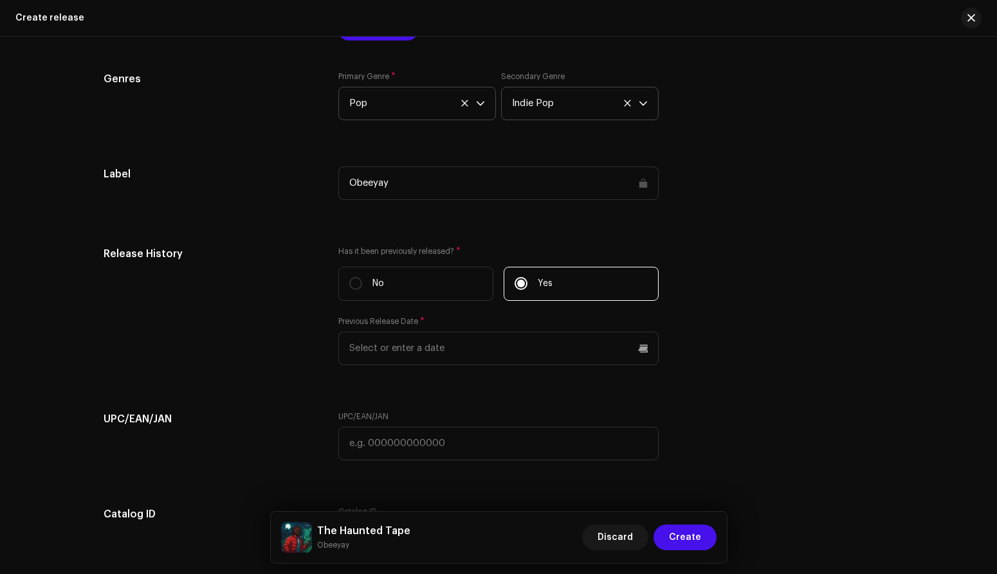
scroll to position [2022, 0]
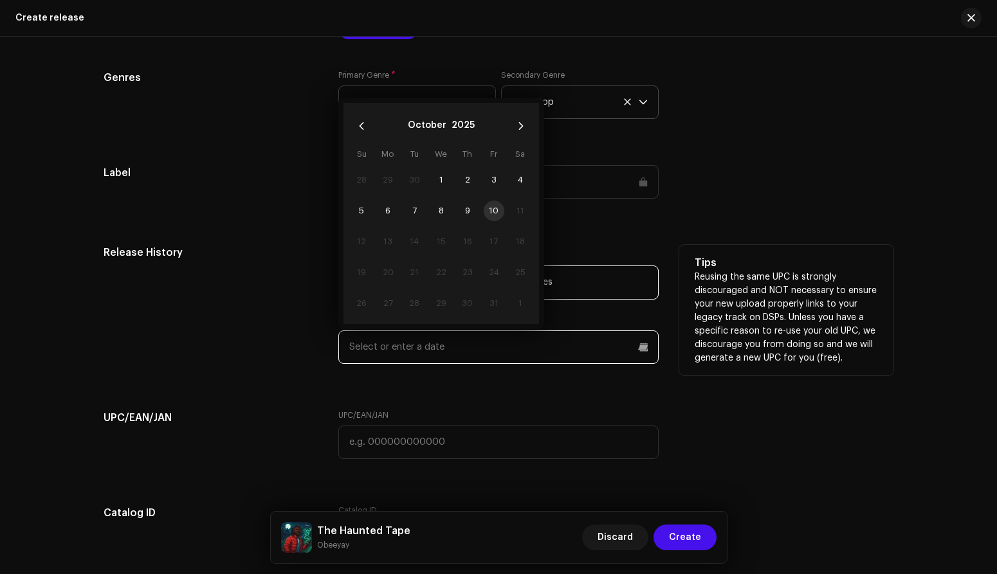
click at [455, 352] on input "text" at bounding box center [498, 347] width 320 height 33
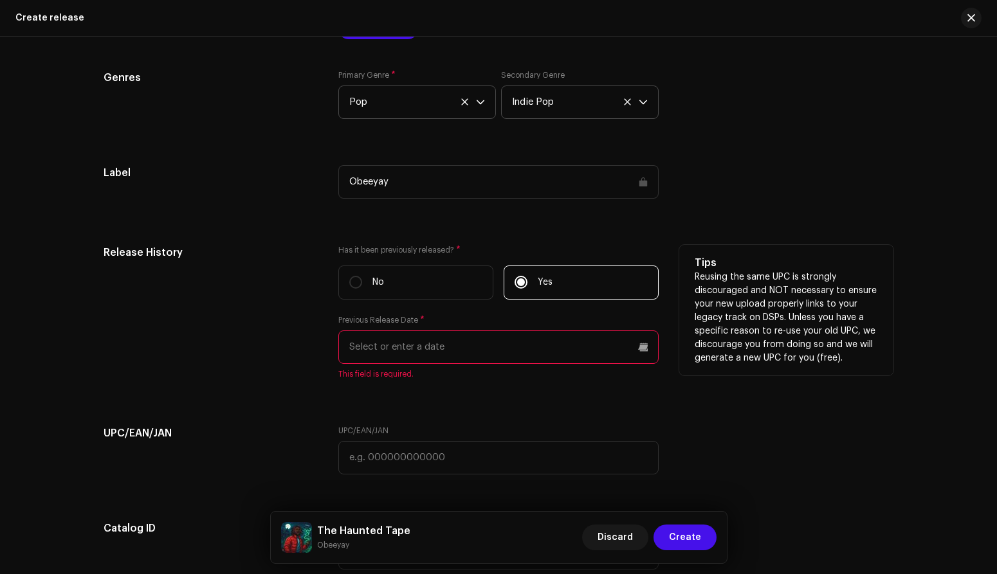
click at [198, 327] on div "Release History" at bounding box center [211, 320] width 214 height 150
click at [349, 285] on input "No" at bounding box center [355, 282] width 13 height 13
radio input "true"
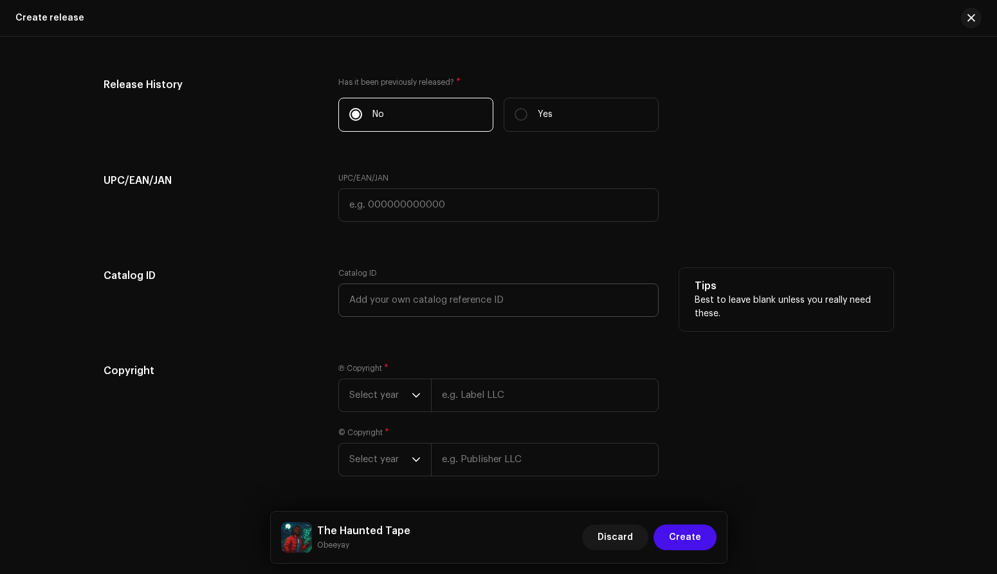
scroll to position [2234, 0]
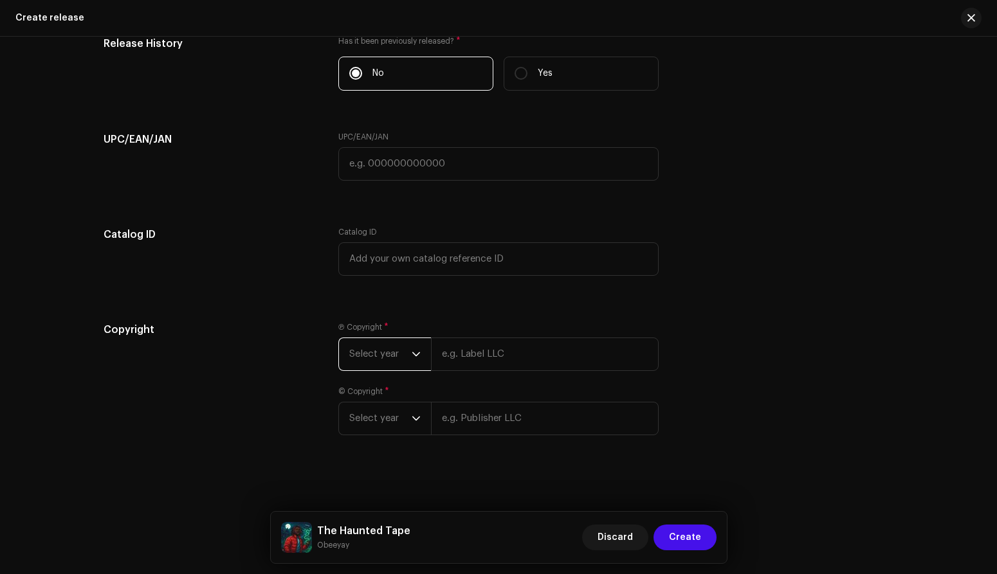
click at [406, 356] on span "Select year" at bounding box center [380, 354] width 62 height 32
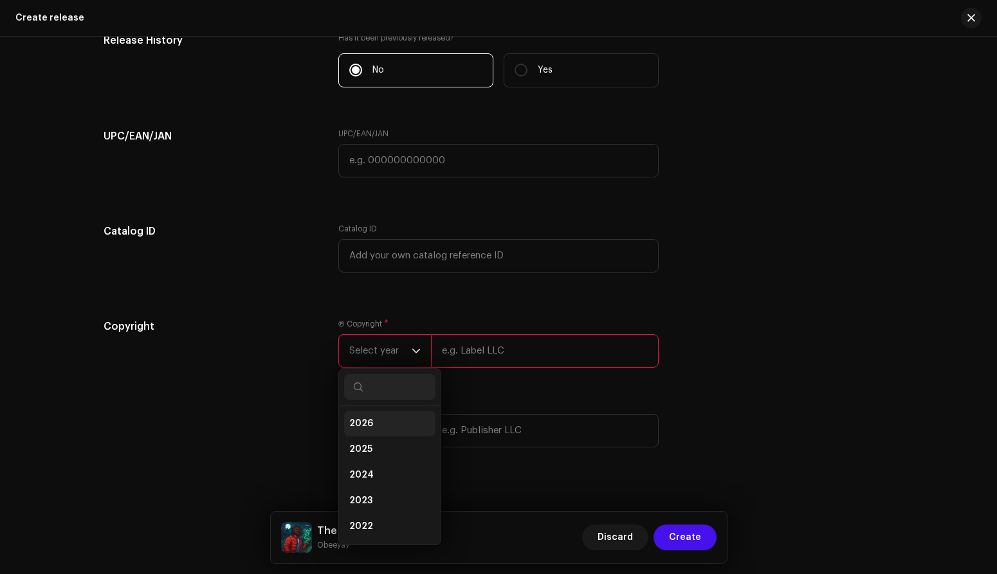
click at [385, 432] on li "2026" at bounding box center [389, 424] width 91 height 26
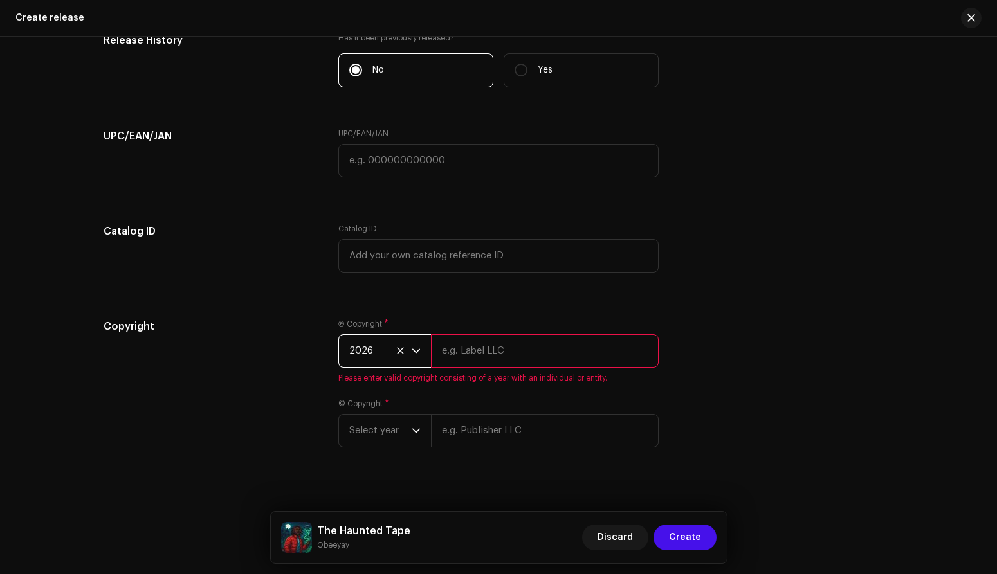
click at [514, 350] on input "text" at bounding box center [545, 350] width 228 height 33
type input "Obeeyay"
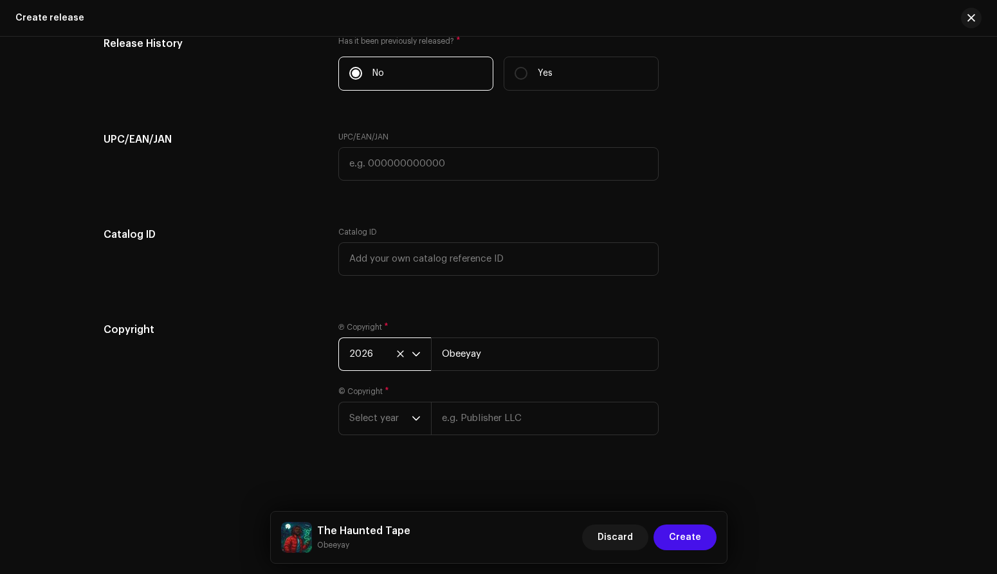
click at [373, 345] on span "2026" at bounding box center [380, 354] width 62 height 32
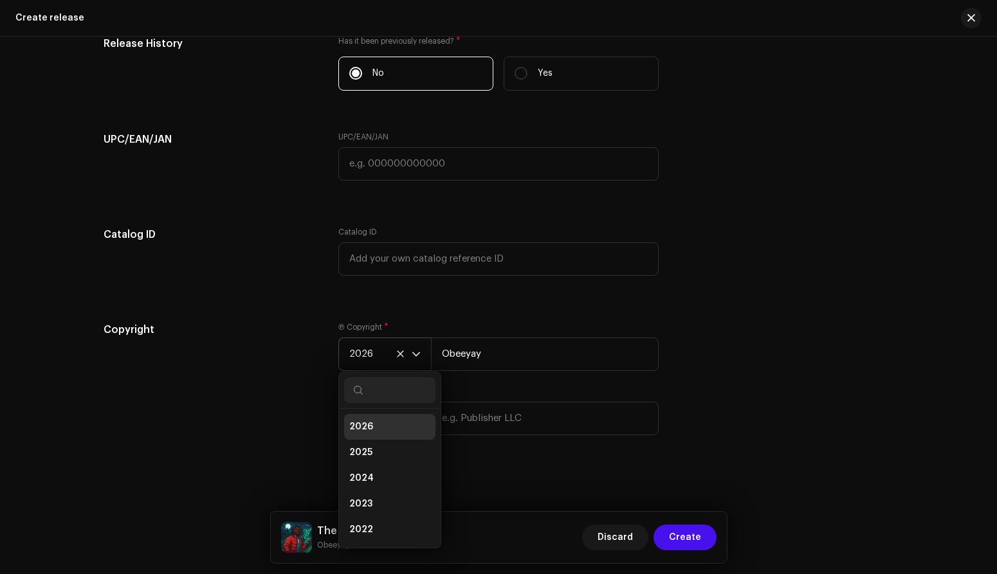
scroll to position [5, 0]
click at [370, 448] on li "2025" at bounding box center [389, 448] width 91 height 26
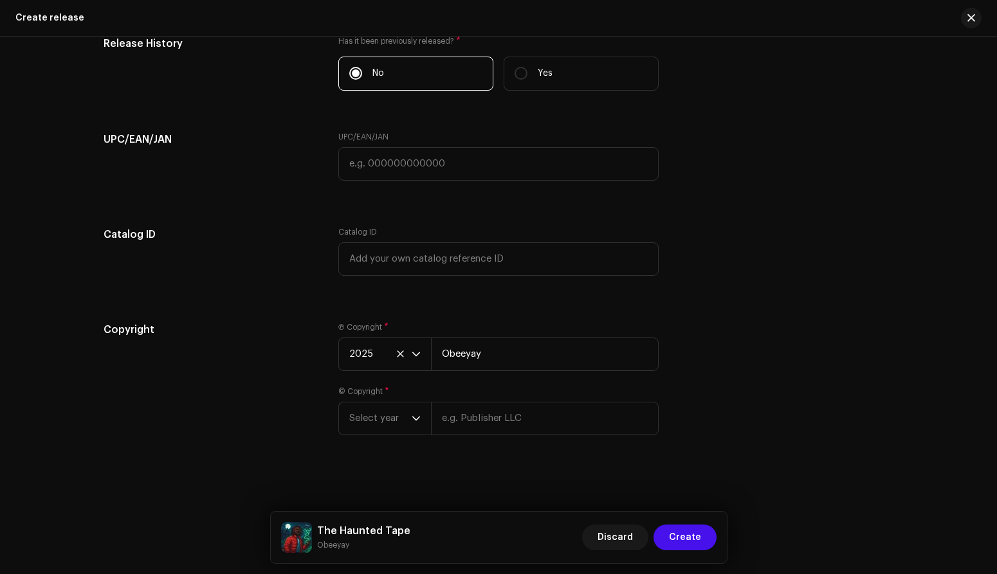
click at [284, 409] on div "Copyright" at bounding box center [211, 386] width 214 height 129
click at [387, 422] on span "Select year" at bounding box center [380, 419] width 62 height 32
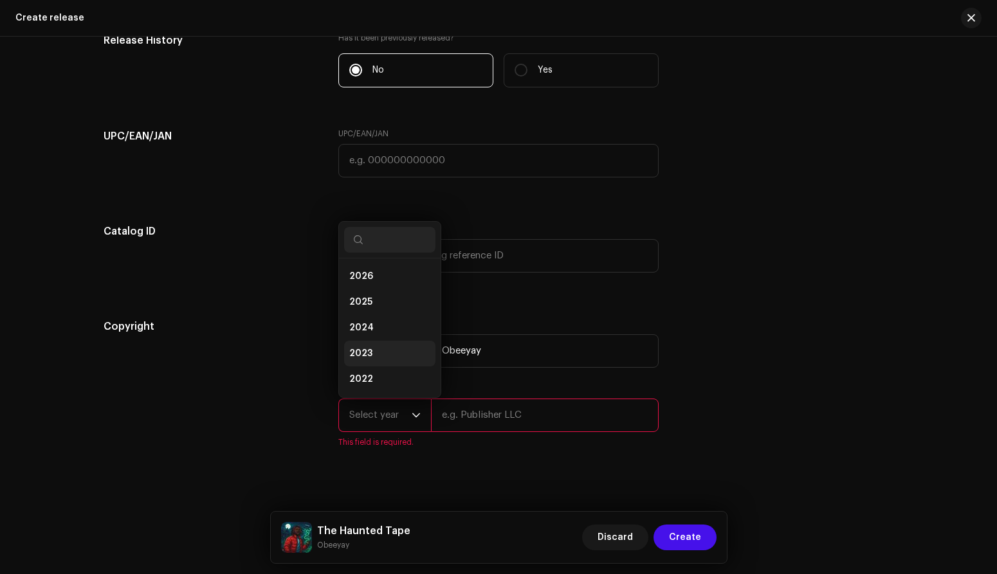
scroll to position [21, 0]
click at [367, 285] on span "2025" at bounding box center [360, 281] width 23 height 13
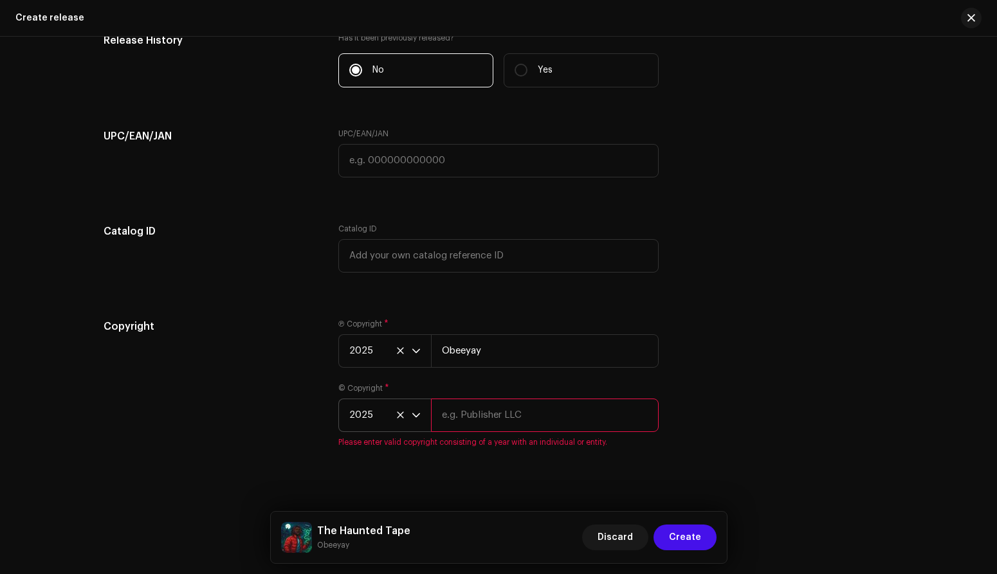
click at [496, 417] on input "text" at bounding box center [545, 415] width 228 height 33
type input "OBA [PERSON_NAME] MUSIC"
click at [258, 439] on div "Copyright" at bounding box center [211, 391] width 214 height 144
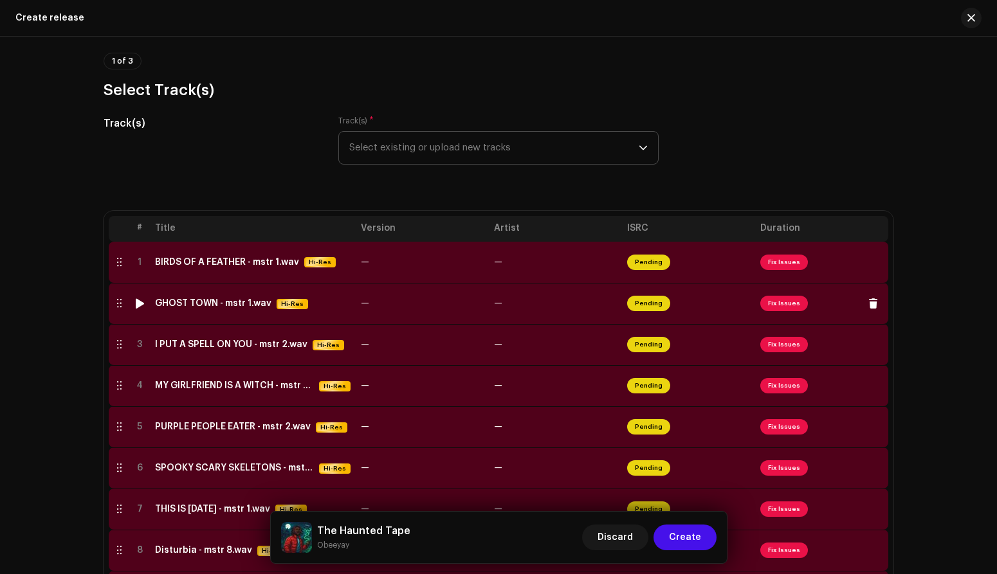
scroll to position [98, 0]
click at [200, 259] on div "BIRDS OF A FEATHER - mstr 1.wav" at bounding box center [227, 262] width 144 height 10
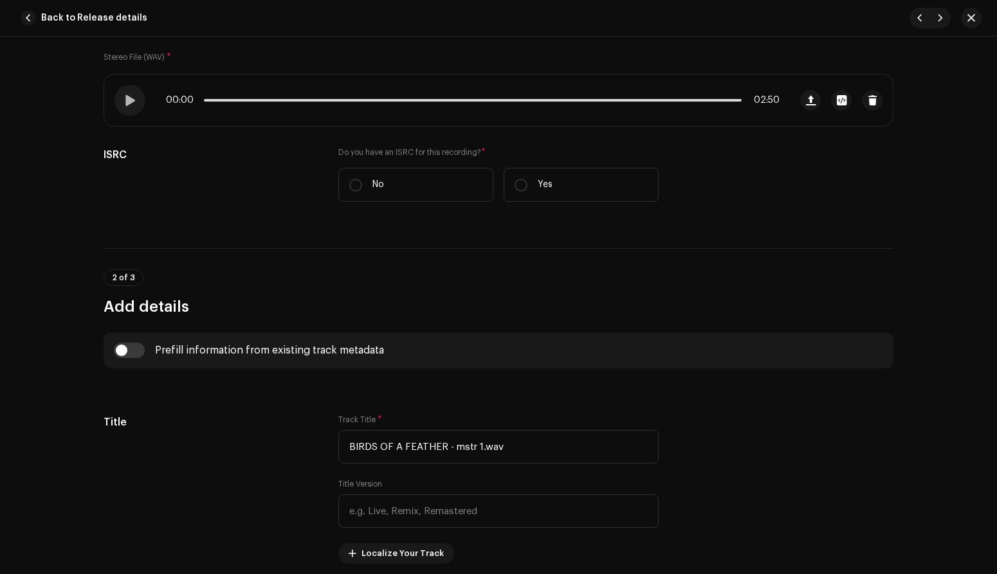
scroll to position [423, 0]
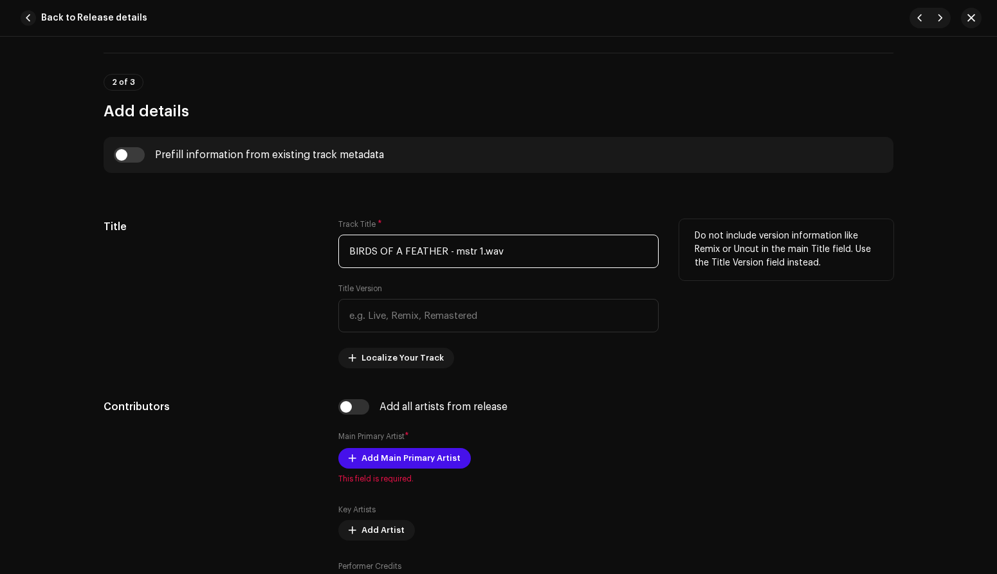
click at [523, 257] on input "BIRDS OF A FEATHER - mstr 1.wav" at bounding box center [498, 251] width 320 height 33
drag, startPoint x: 539, startPoint y: 254, endPoint x: 317, endPoint y: 250, distance: 221.9
click at [317, 250] on div "Title Track Title * BIRDS OF A FEATHER - mstr 1.wav Title Version Localize Your…" at bounding box center [499, 293] width 790 height 149
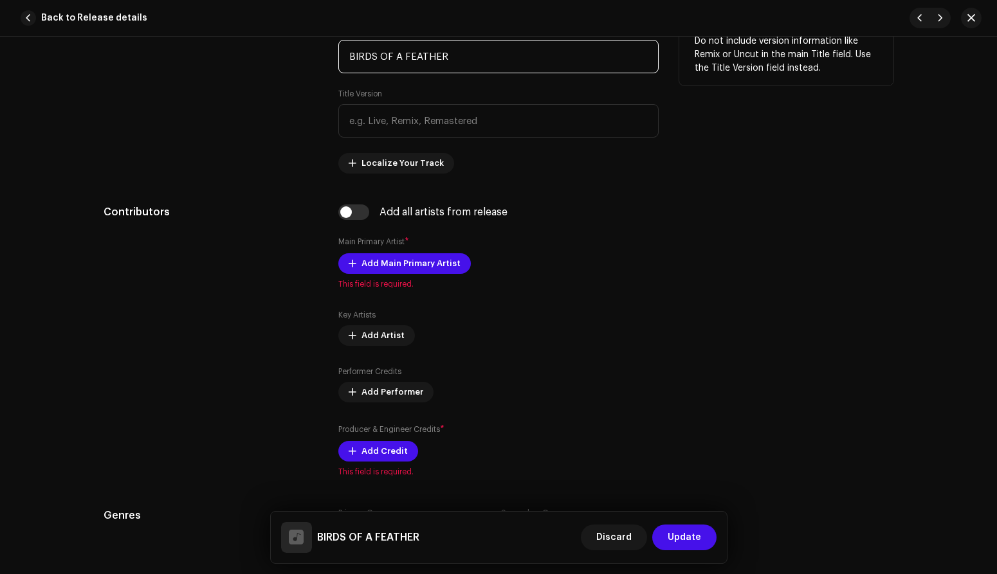
scroll to position [618, 0]
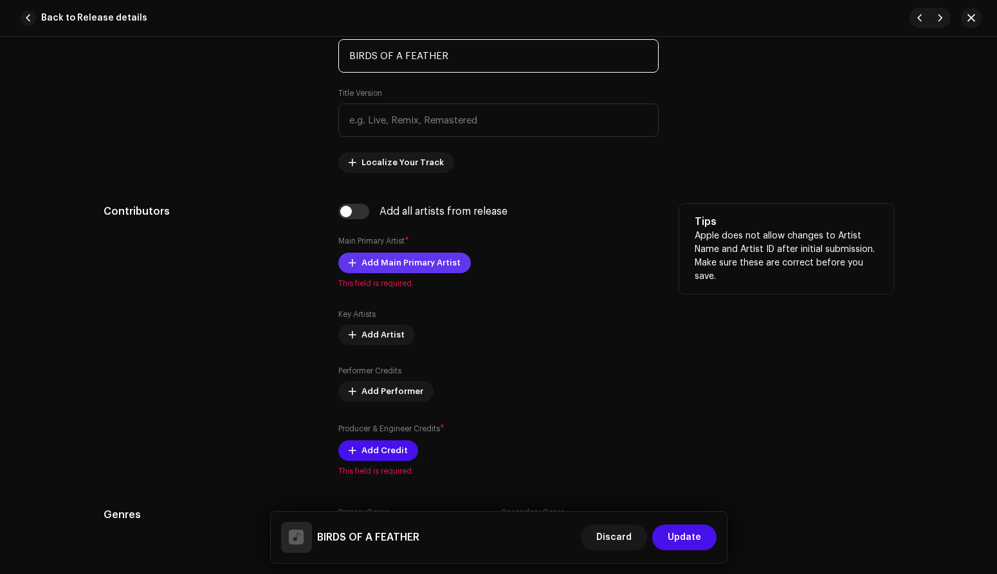
type input "BIRDS OF A FEATHER"
click at [412, 261] on span "Add Main Primary Artist" at bounding box center [410, 263] width 99 height 26
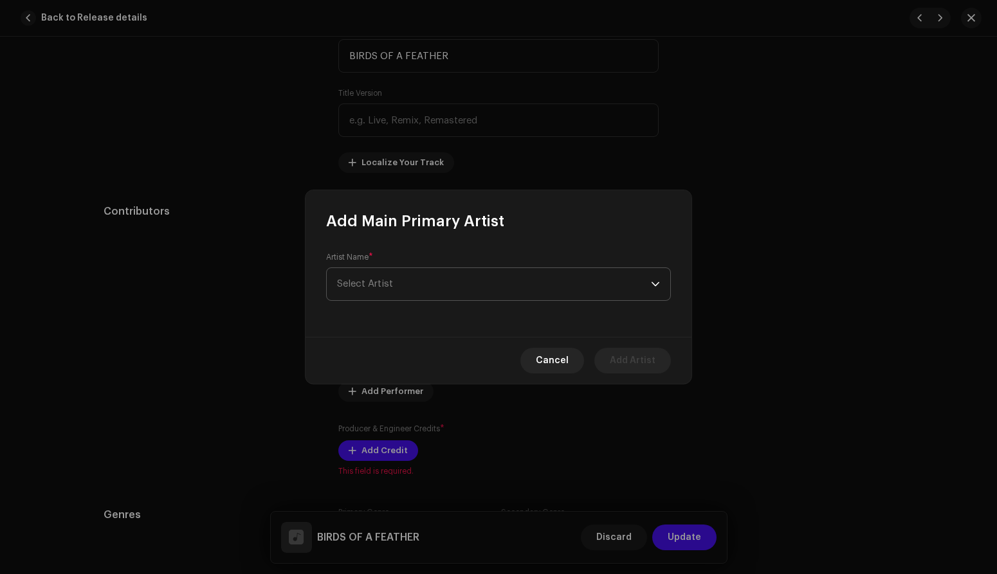
click at [386, 284] on span "Select Artist" at bounding box center [365, 284] width 56 height 10
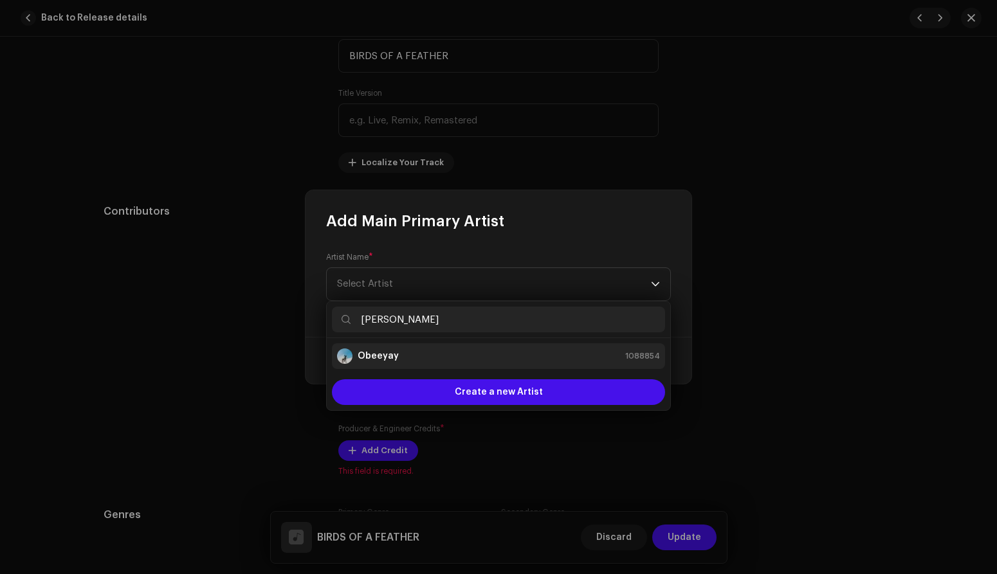
type input "[PERSON_NAME]"
click at [397, 353] on div "Obeeyay 1088854" at bounding box center [498, 356] width 323 height 15
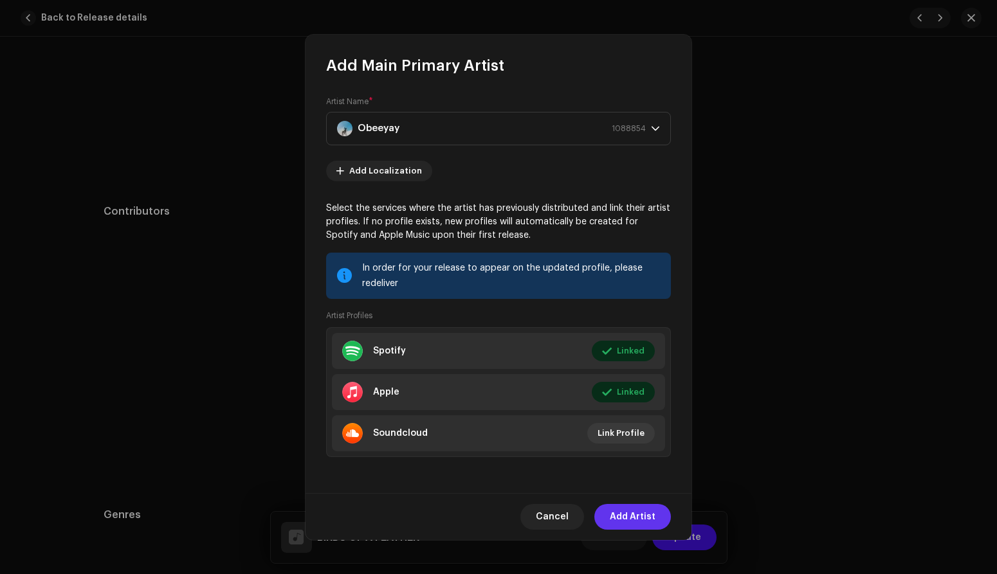
click at [639, 514] on span "Add Artist" at bounding box center [633, 517] width 46 height 26
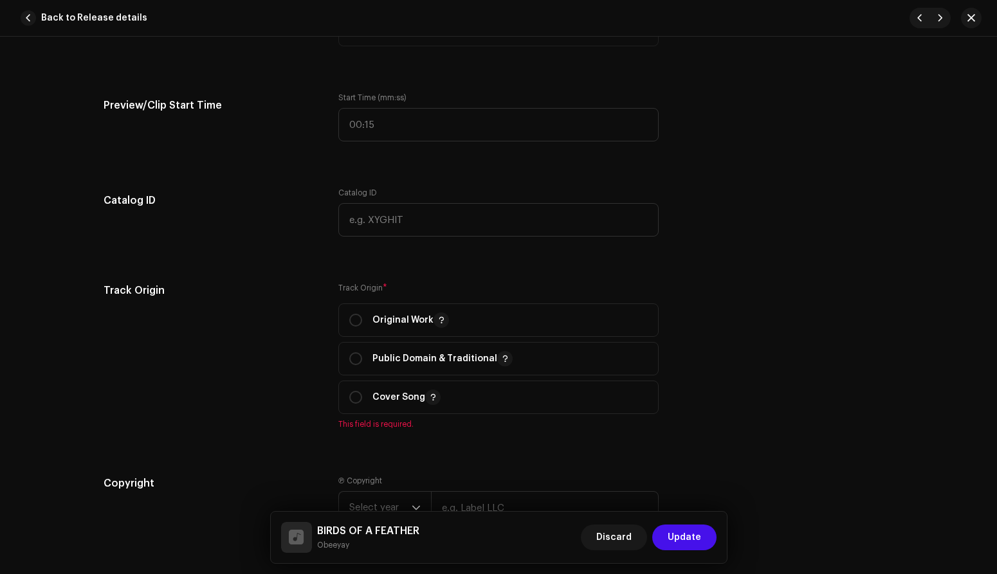
scroll to position [1230, 0]
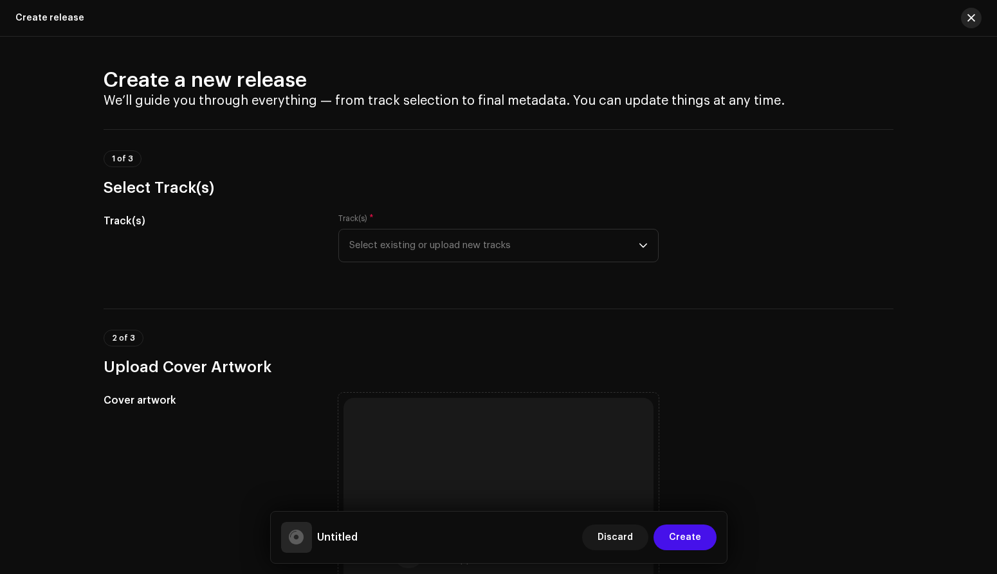
click at [972, 19] on span "button" at bounding box center [971, 18] width 8 height 10
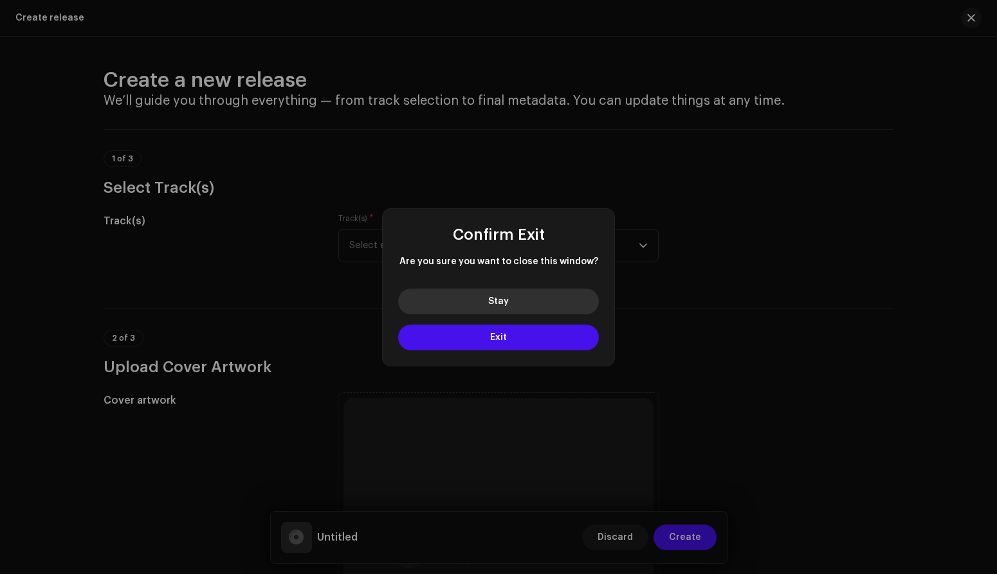
click at [525, 312] on button "Stay" at bounding box center [498, 302] width 201 height 26
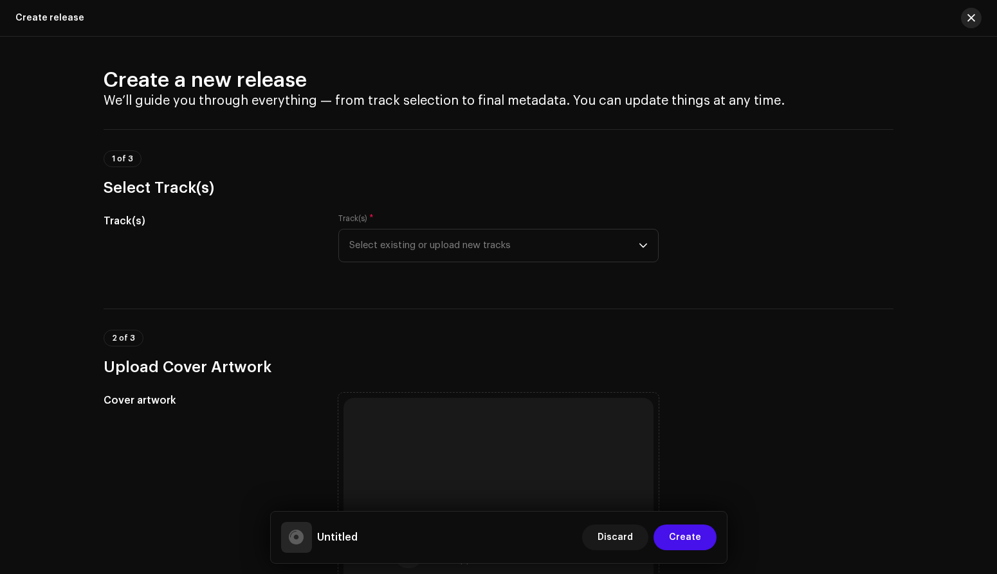
click at [968, 23] on button "button" at bounding box center [971, 18] width 21 height 21
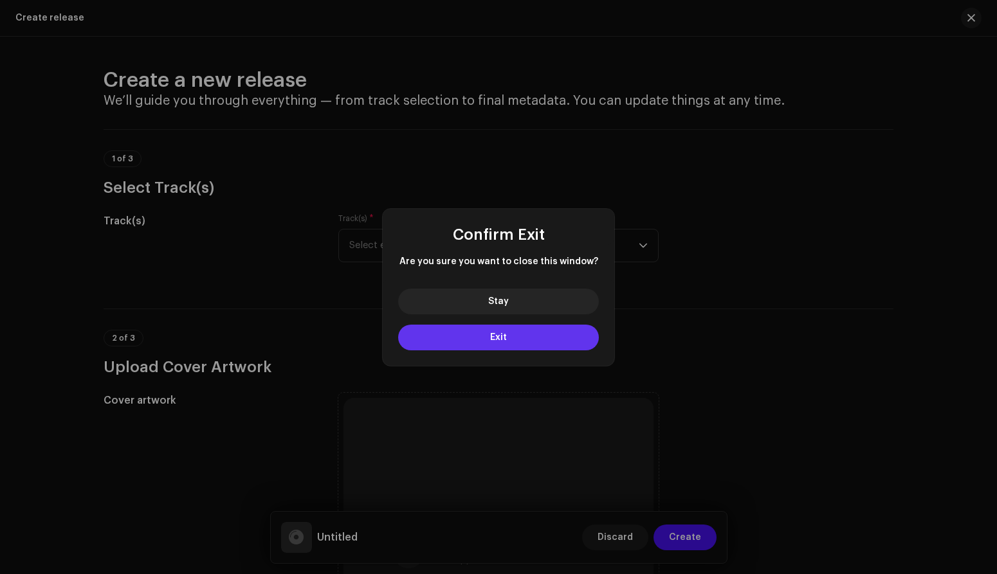
click at [529, 336] on button "Exit" at bounding box center [498, 338] width 201 height 26
